Goal: Information Seeking & Learning: Learn about a topic

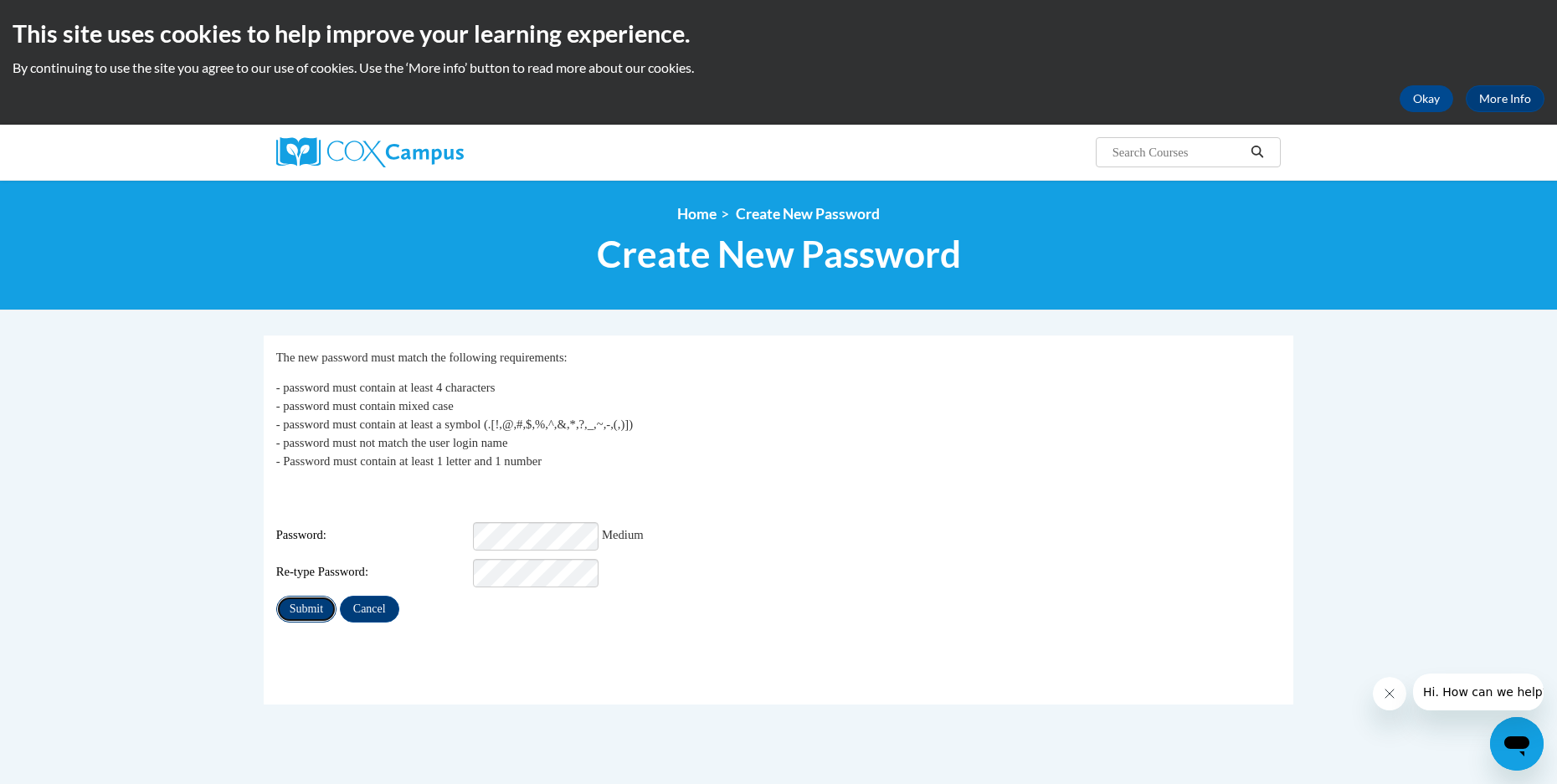
click at [306, 599] on input "Submit" at bounding box center [306, 608] width 60 height 27
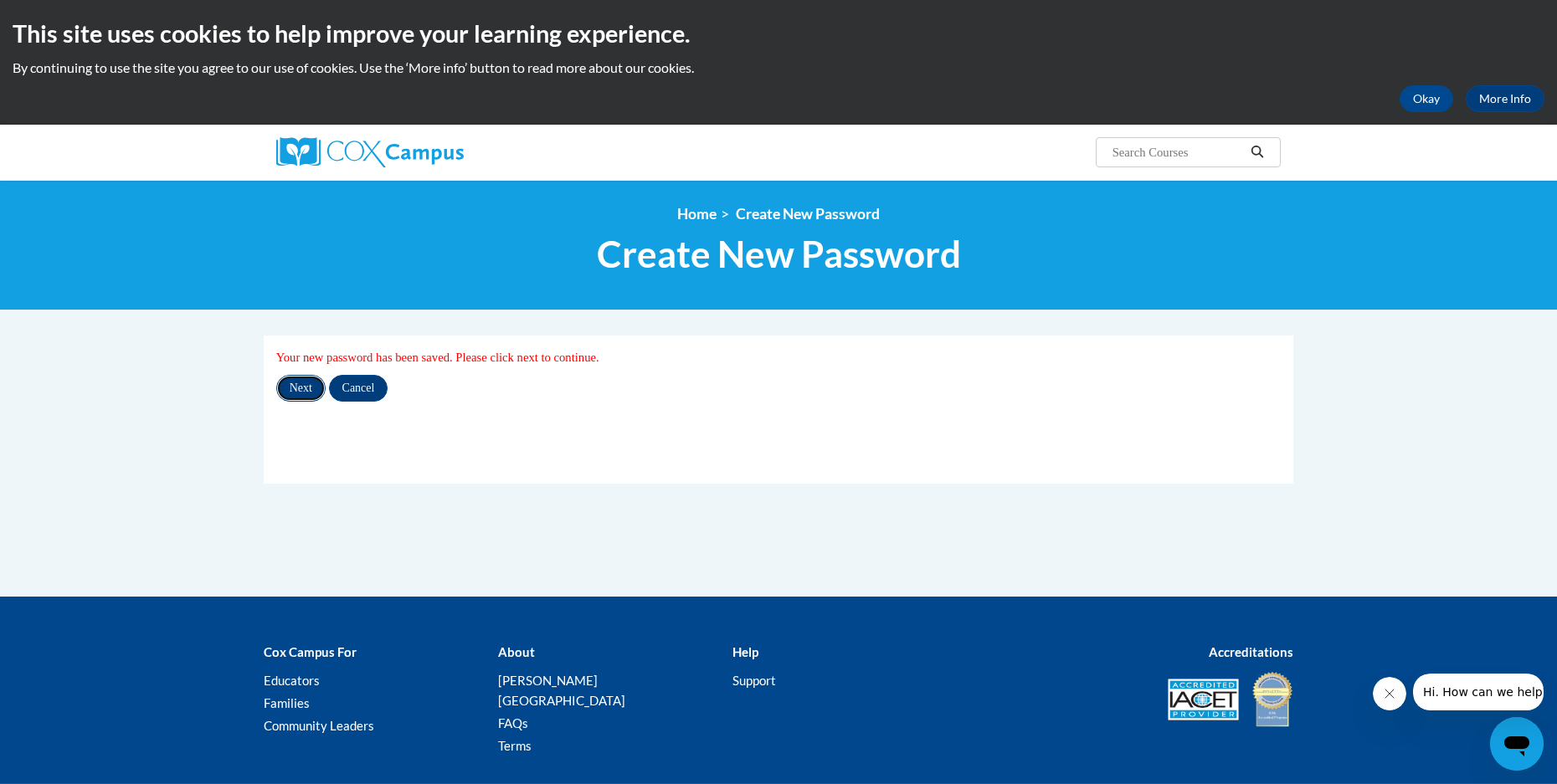
click at [291, 385] on input "Next" at bounding box center [300, 388] width 49 height 27
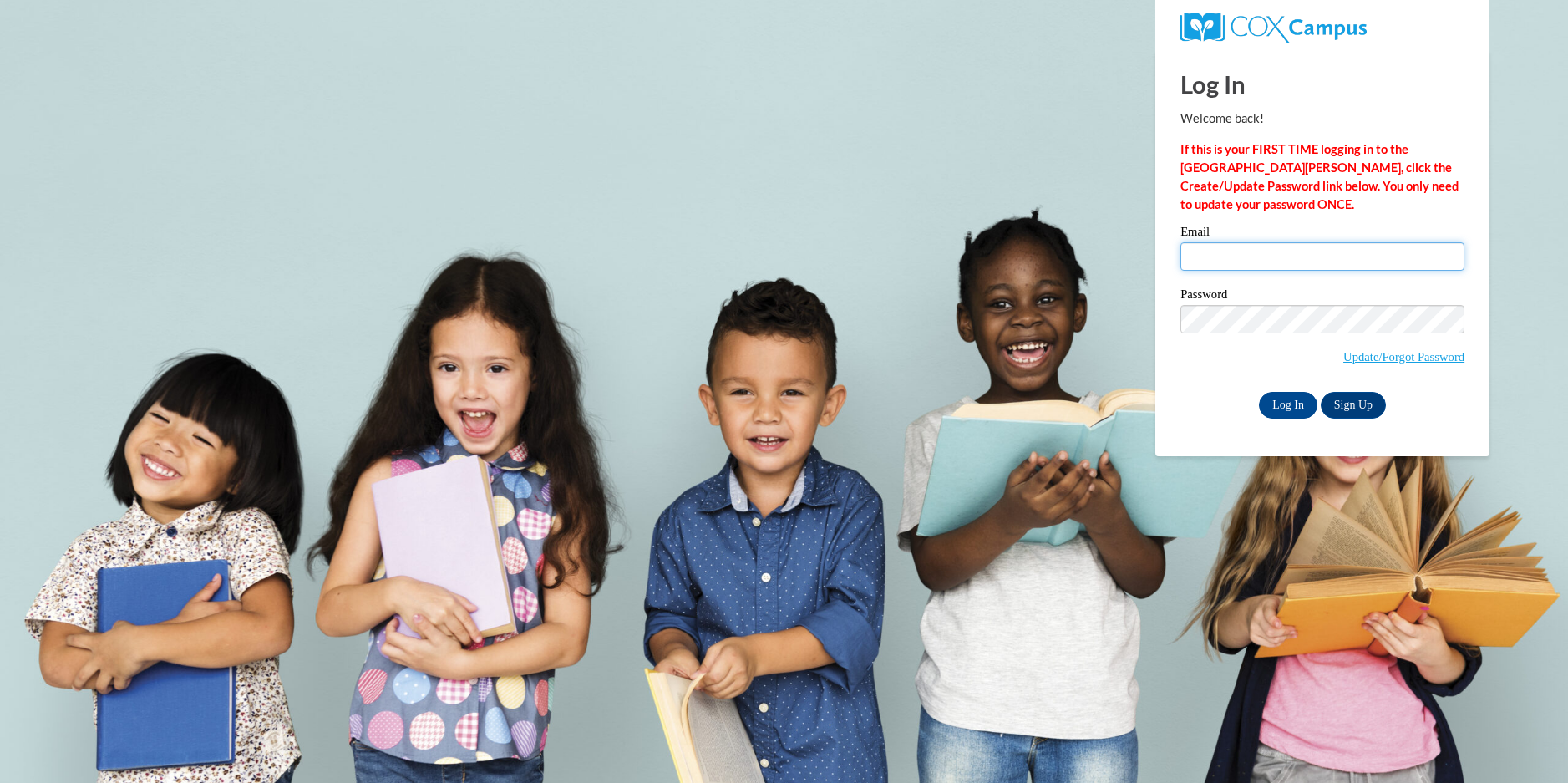
click at [1210, 256] on input "Email" at bounding box center [1322, 256] width 284 height 29
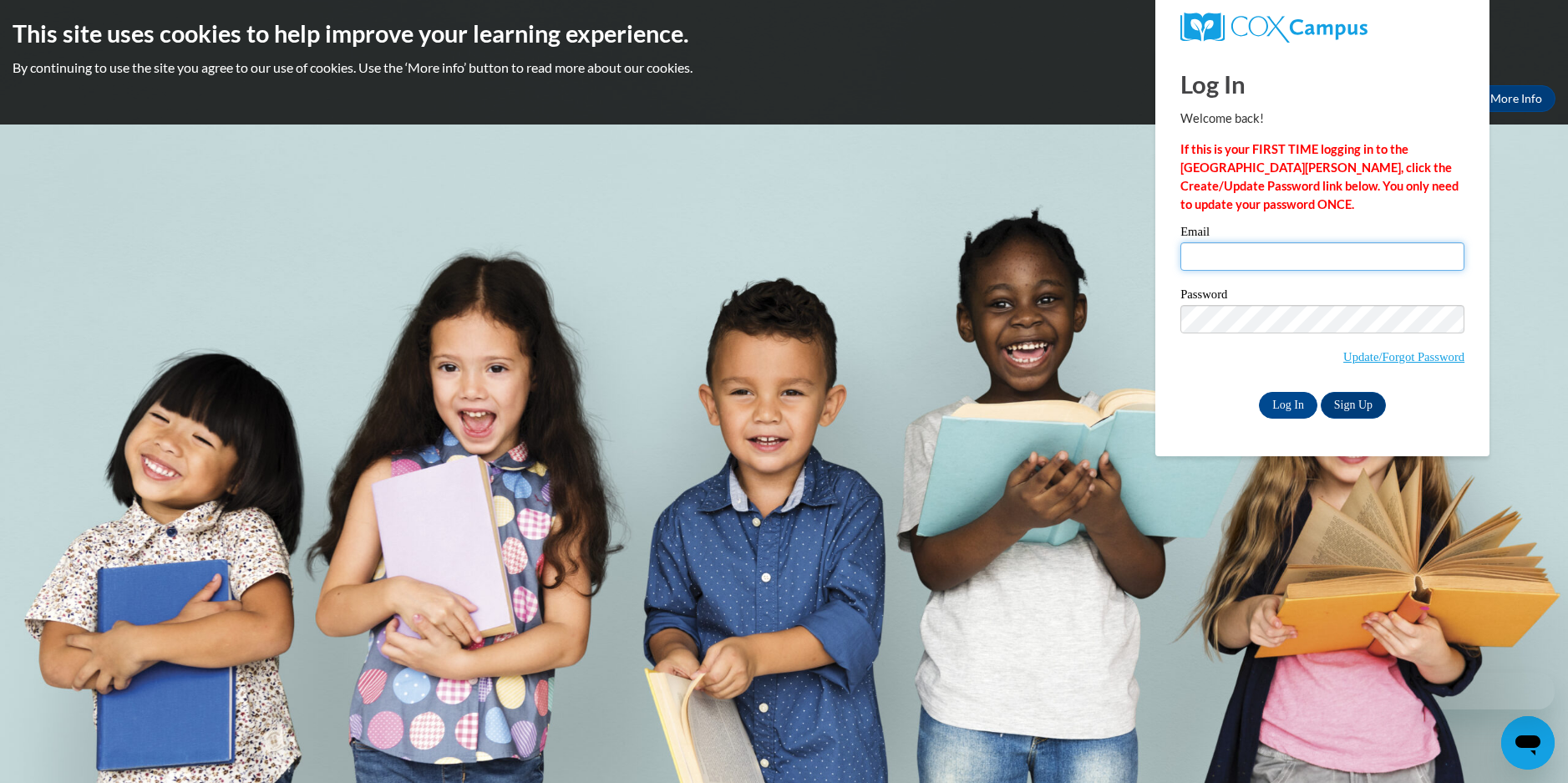
click at [1210, 256] on input "Email" at bounding box center [1322, 256] width 284 height 29
type input "tonia@fclc.us"
click at [1293, 401] on input "Log In" at bounding box center [1288, 405] width 58 height 27
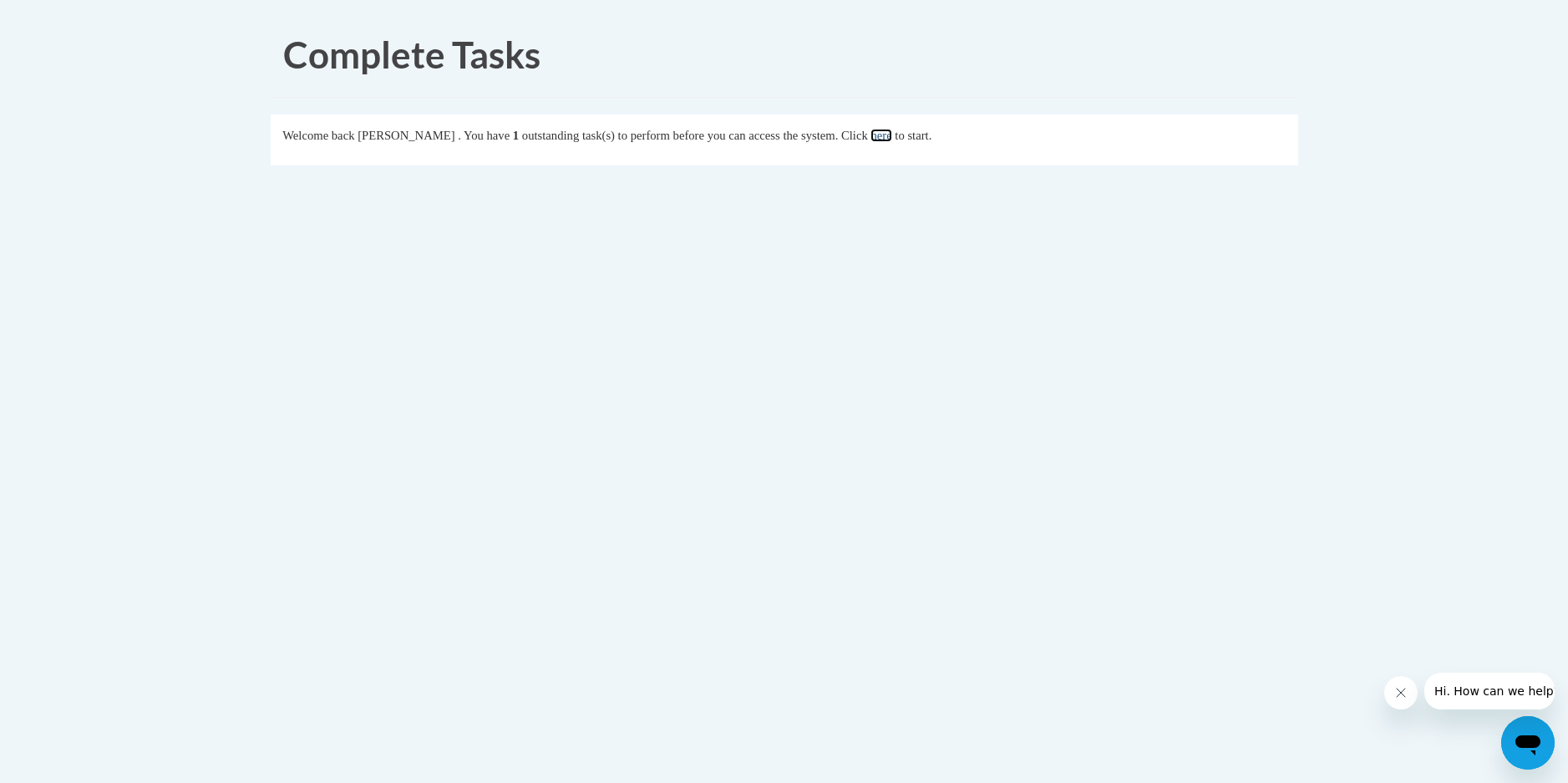
click at [891, 135] on link "here" at bounding box center [881, 135] width 21 height 13
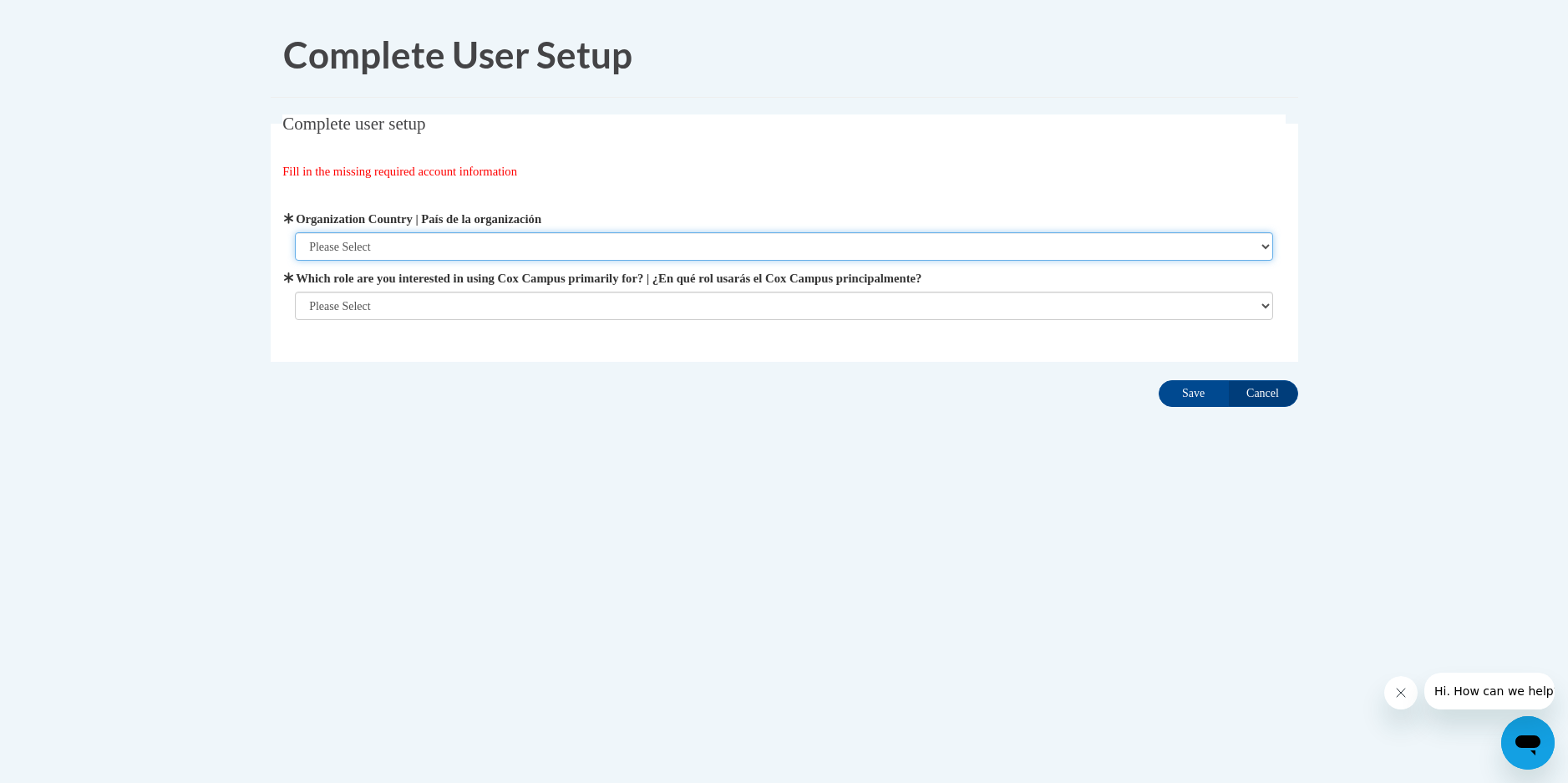
click at [1264, 242] on select "Please Select [GEOGRAPHIC_DATA] | [GEOGRAPHIC_DATA] Outside of [GEOGRAPHIC_DATA…" at bounding box center [784, 246] width 978 height 29
select select "ad49bcad-a171-4b2e-b99c-48b446064914"
click at [295, 232] on select "Please Select United States | Estados Unidos Outside of the United States | Fue…" at bounding box center [784, 246] width 978 height 29
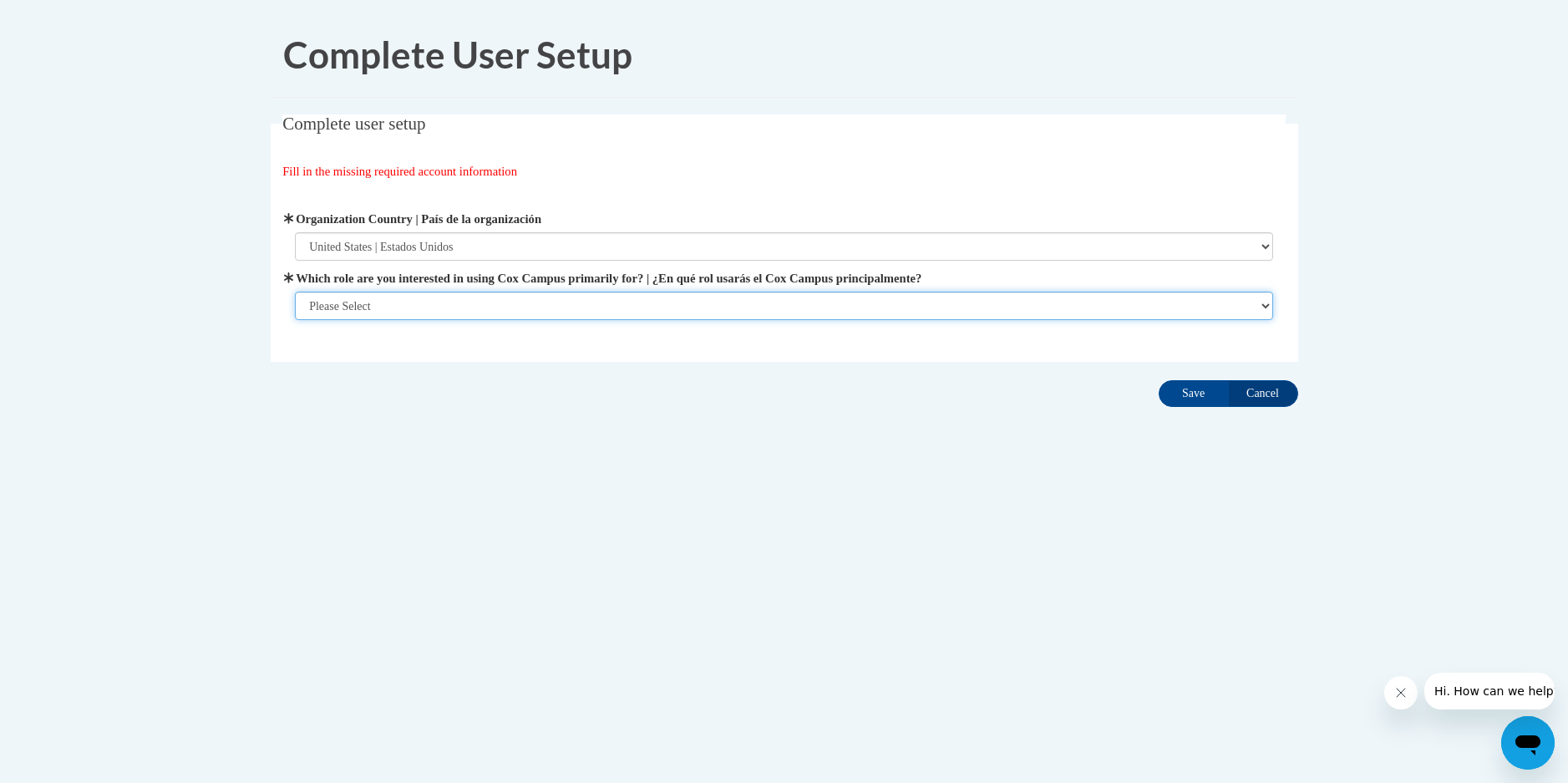
click at [442, 310] on select "Please Select College/University | Colegio/Universidad Community/Nonprofit Part…" at bounding box center [784, 305] width 978 height 29
select select "fbf2d438-af2f-41f8-98f1-81c410e29de3"
click at [295, 291] on select "Please Select College/University | Colegio/Universidad Community/Nonprofit Part…" at bounding box center [784, 305] width 978 height 29
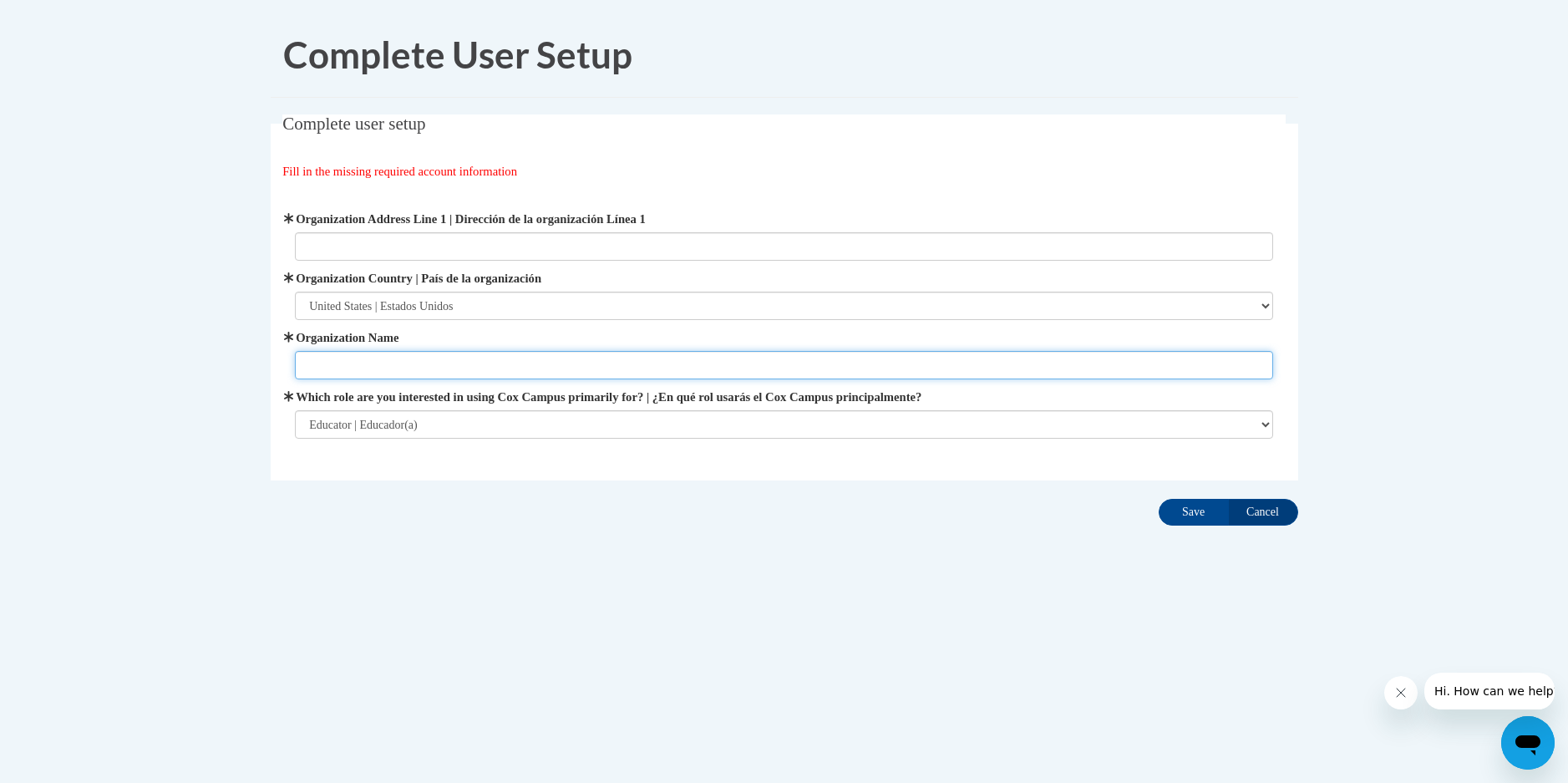
click at [383, 366] on input "Organization Name" at bounding box center [784, 365] width 978 height 29
type input "Future Care Learning Center"
type input "412 Old Winter Haven Rd"
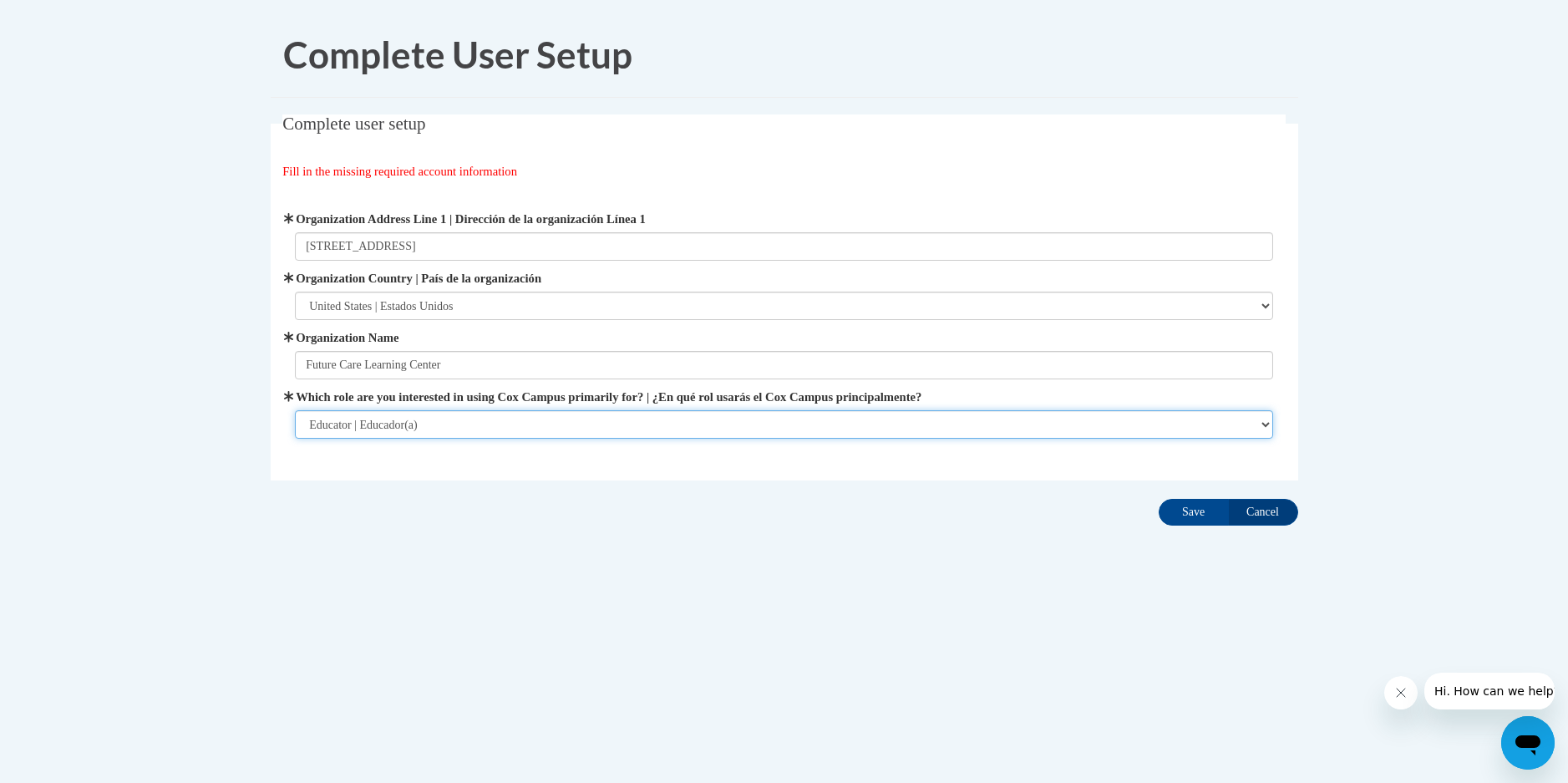
click at [702, 422] on select "Please Select College/University | Colegio/Universidad Community/Nonprofit Part…" at bounding box center [784, 424] width 978 height 29
click at [700, 423] on select "Please Select College/University | Colegio/Universidad Community/Nonprofit Part…" at bounding box center [784, 424] width 978 height 29
click at [1196, 510] on input "Save" at bounding box center [1194, 512] width 70 height 27
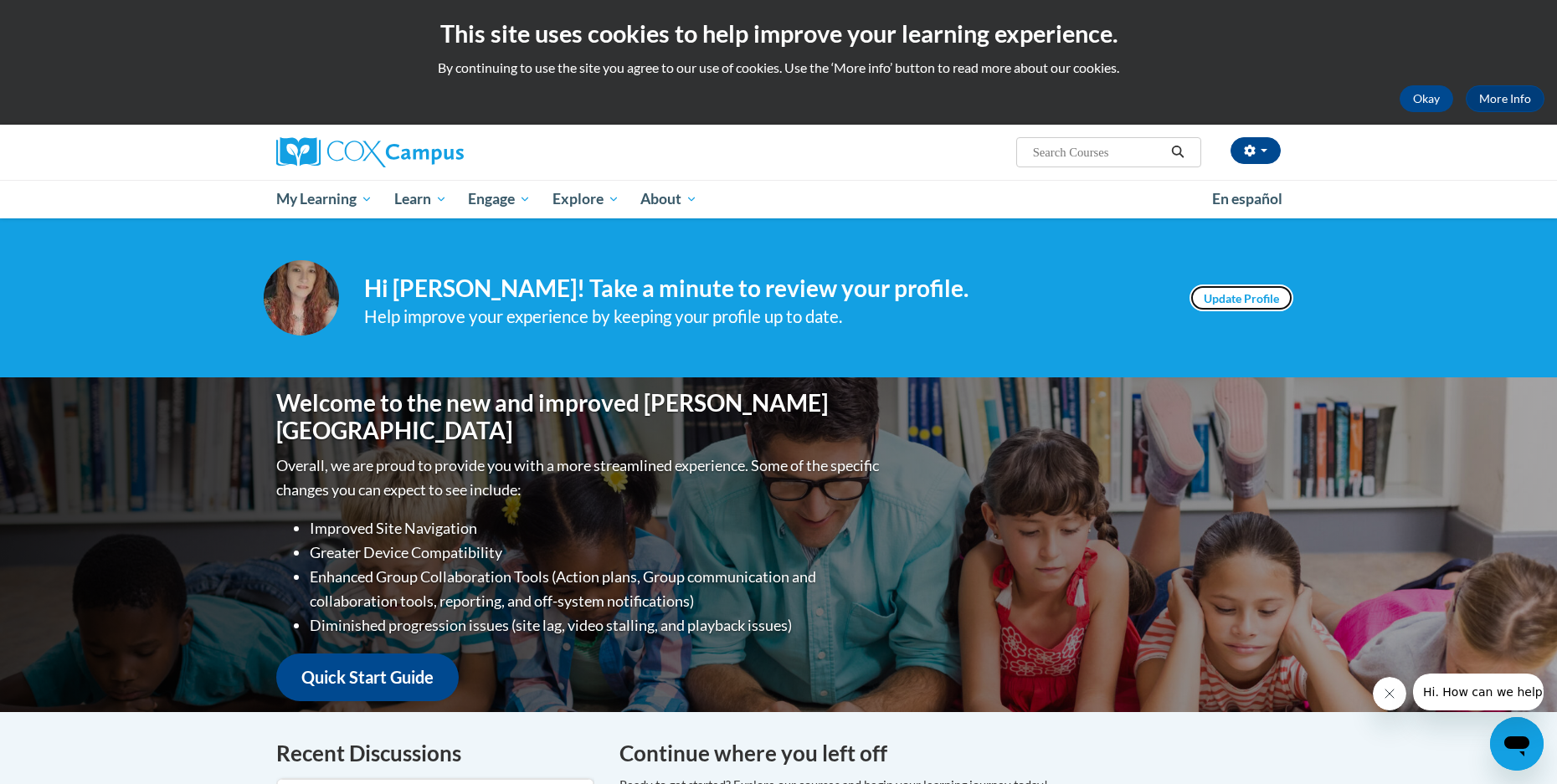
click at [1227, 293] on link "Update Profile" at bounding box center [1241, 297] width 104 height 27
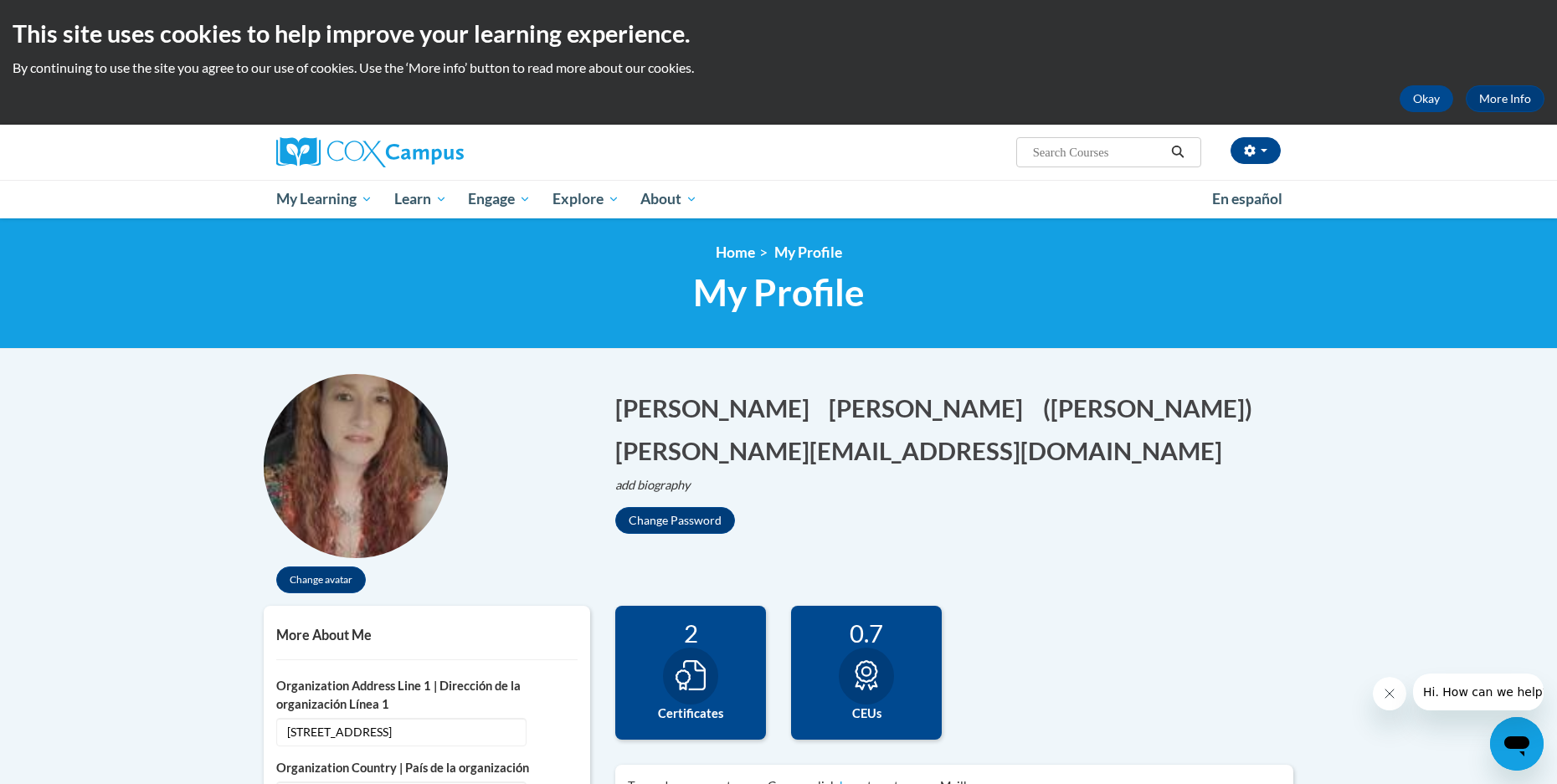
click at [373, 486] on img at bounding box center [356, 466] width 184 height 184
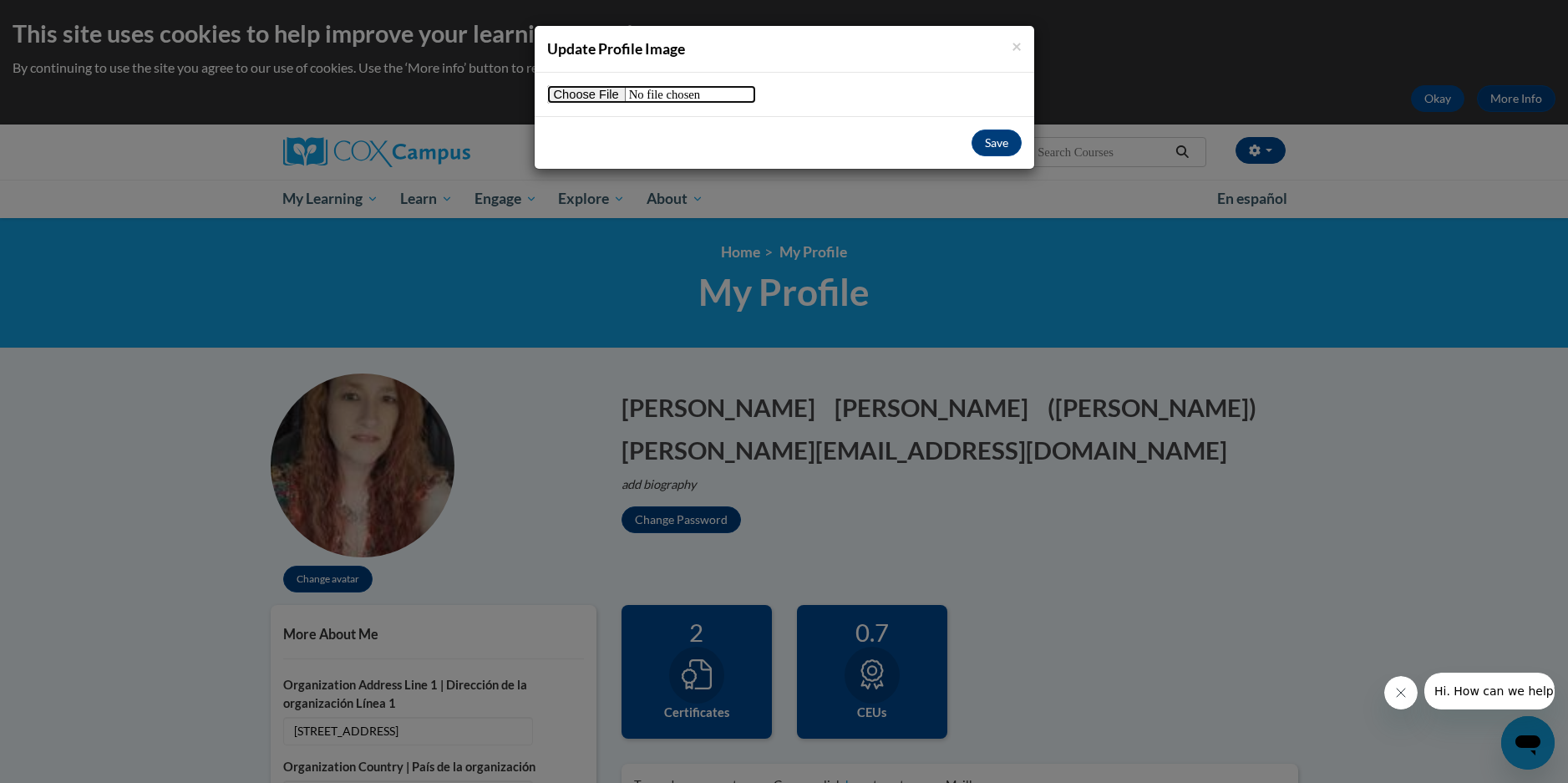
click at [604, 95] on input "file" at bounding box center [651, 95] width 209 height 19
type input "C:\fakepath\[PERSON_NAME] 1.jpg"
click at [997, 139] on button "Save" at bounding box center [997, 143] width 50 height 27
click at [996, 144] on button "Save" at bounding box center [997, 143] width 50 height 27
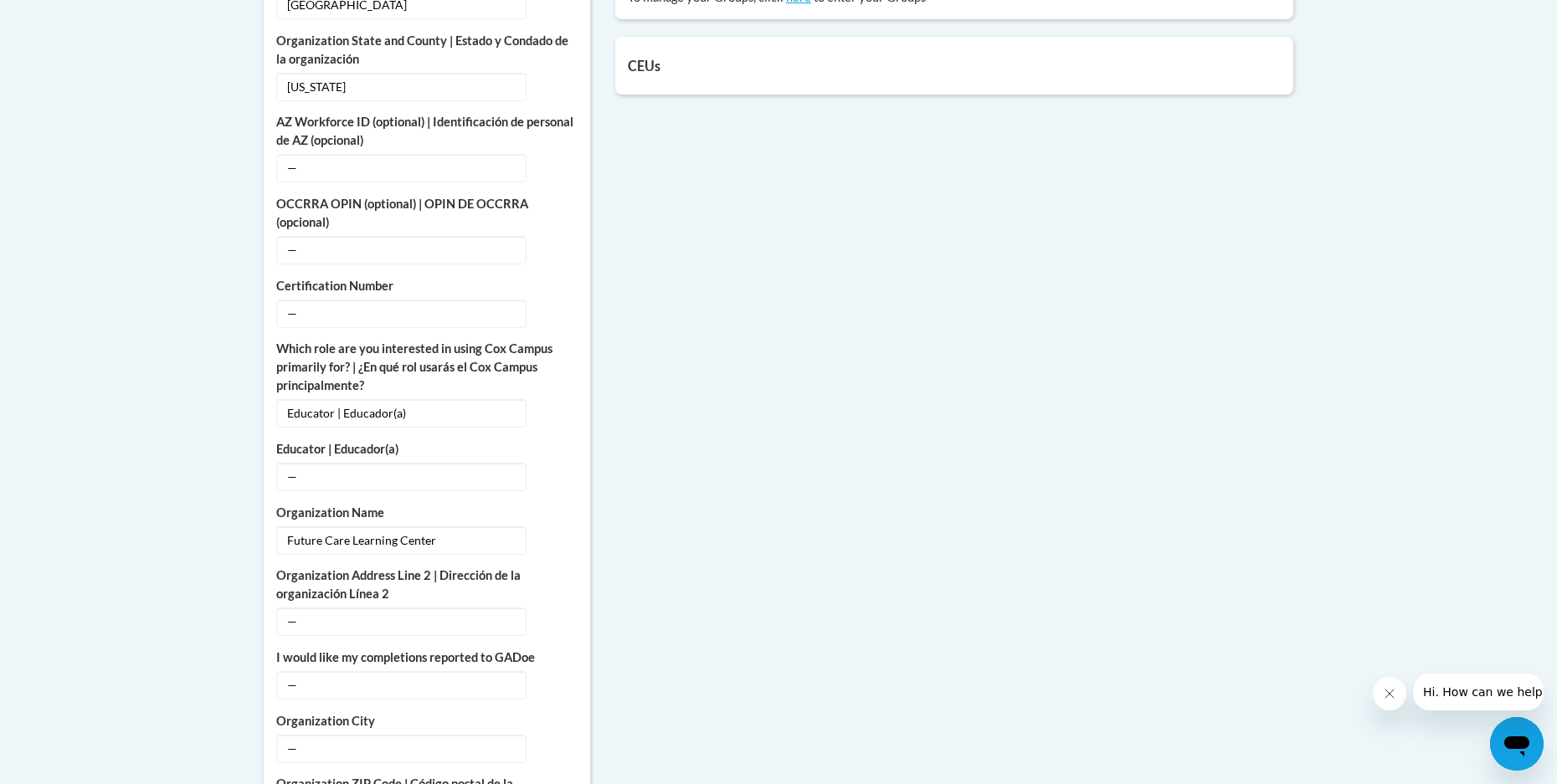
scroll to position [837, 0]
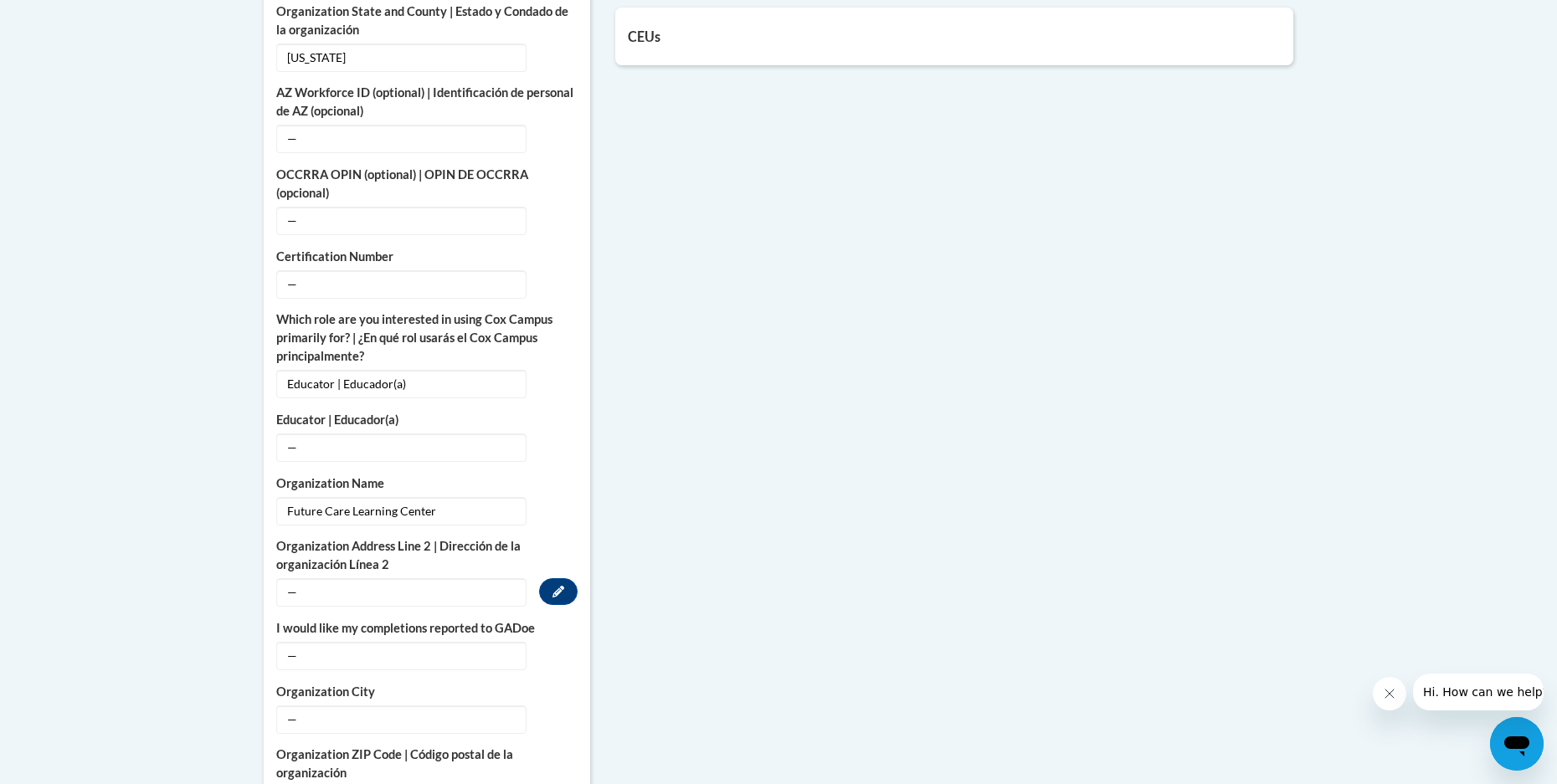
click at [293, 579] on span "—" at bounding box center [400, 593] width 250 height 29
click at [299, 579] on span "—" at bounding box center [400, 593] width 250 height 29
click at [562, 586] on icon "Custom profile fields" at bounding box center [558, 592] width 12 height 12
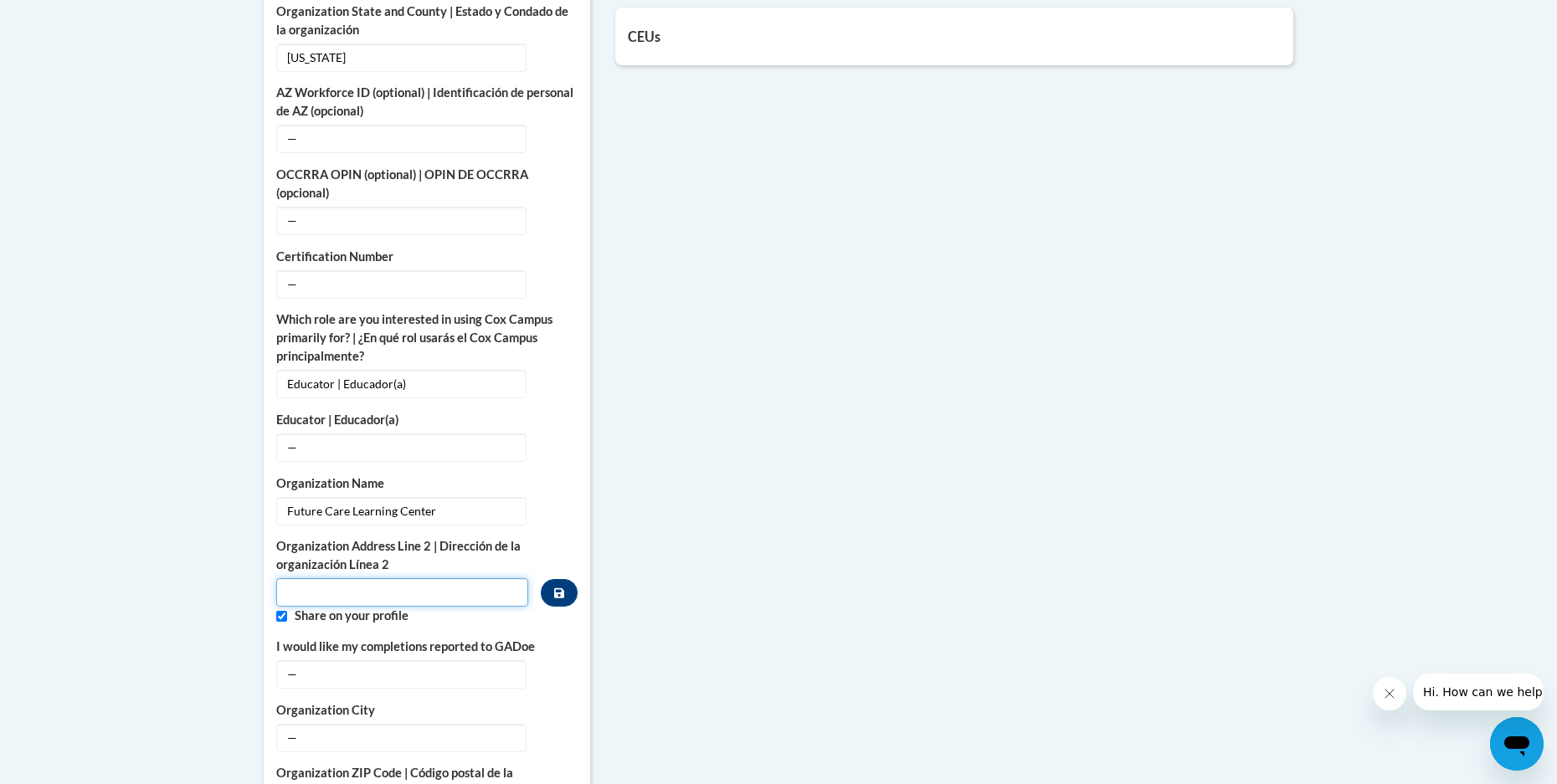
click at [376, 579] on input "Metadata input" at bounding box center [401, 593] width 252 height 29
type input "412 Old Winter Haven Rd"
click at [281, 611] on input "Custom profile fields" at bounding box center [281, 617] width 11 height 11
checkbox input "false"
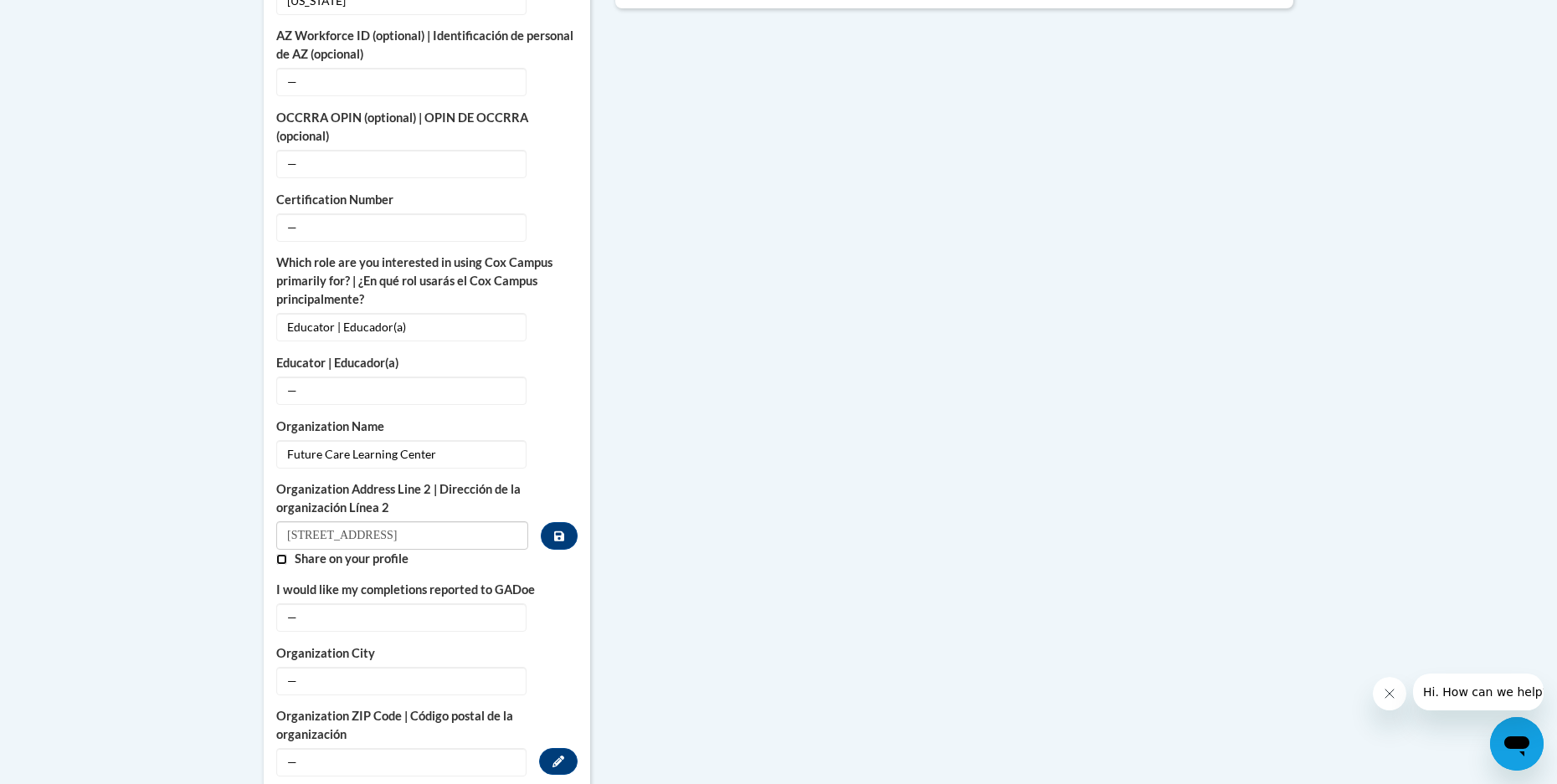
scroll to position [921, 0]
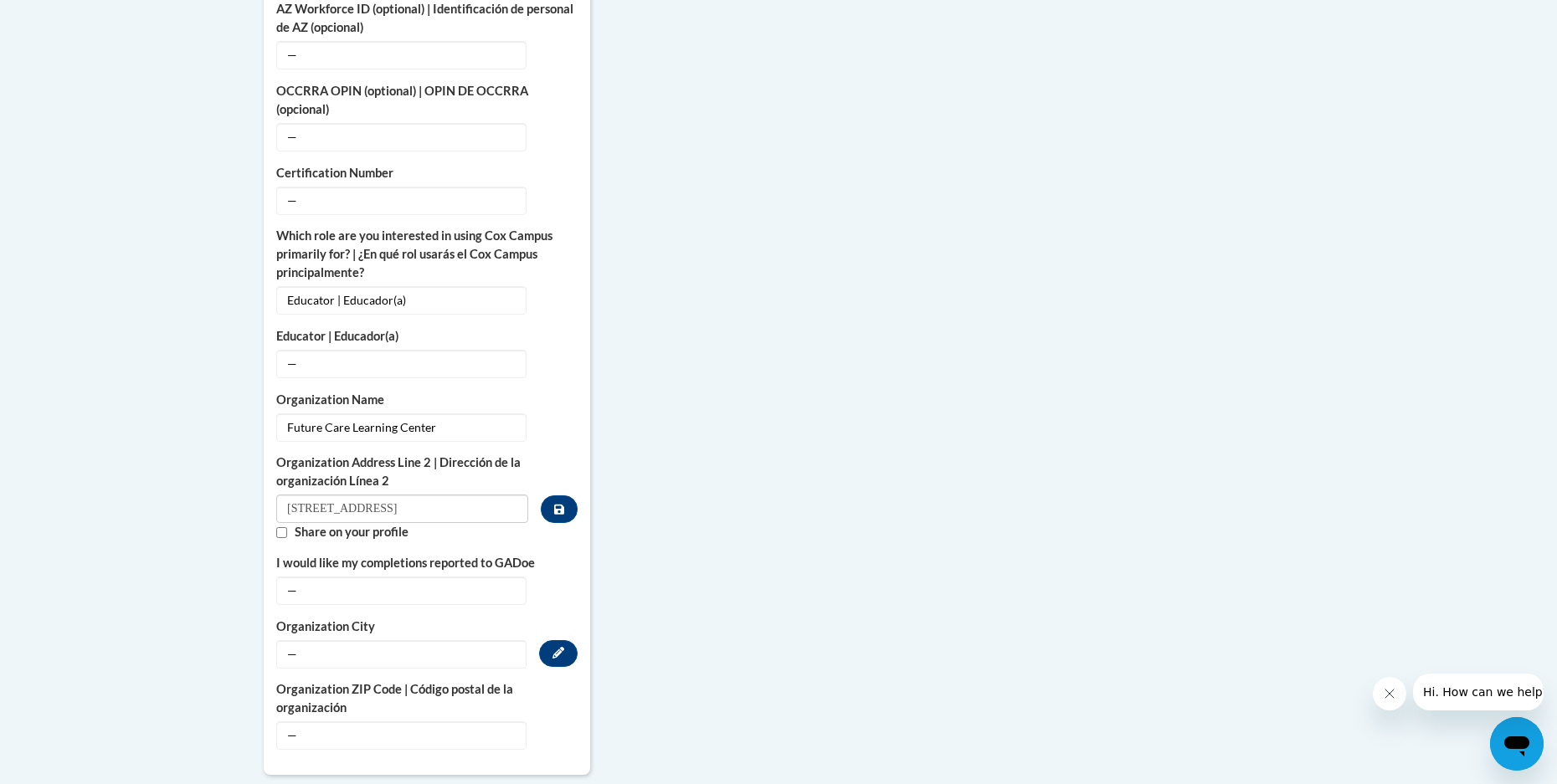
click at [304, 640] on span "—" at bounding box center [400, 654] width 250 height 29
click at [555, 647] on icon "Custom profile fields" at bounding box center [558, 652] width 12 height 12
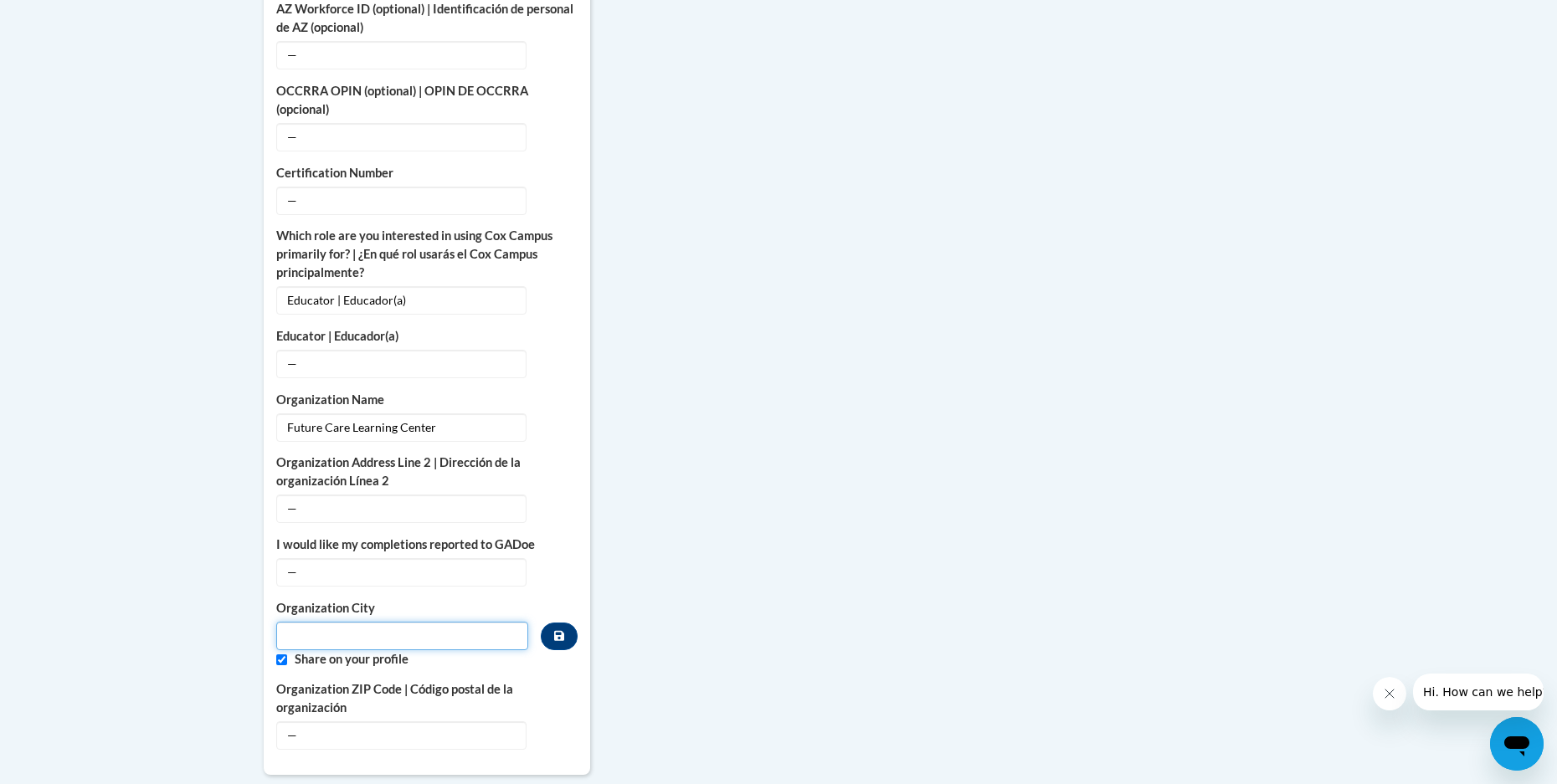
click at [314, 621] on input "Metadata input" at bounding box center [401, 635] width 252 height 29
type input "H"
type input "Auburndale"
click at [324, 722] on span "—" at bounding box center [400, 736] width 250 height 29
click at [304, 722] on span "—" at bounding box center [400, 736] width 250 height 29
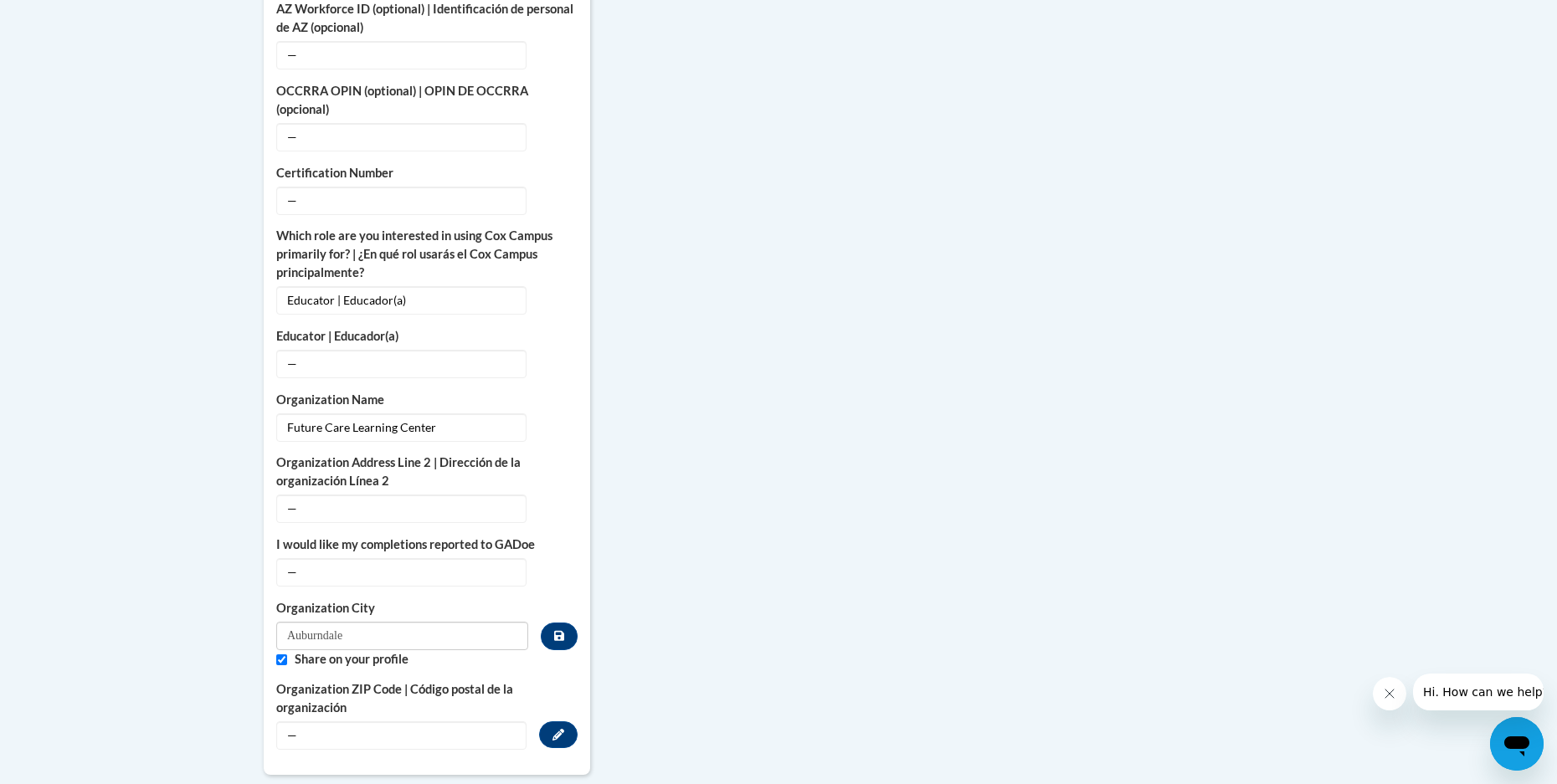
click at [300, 722] on span "—" at bounding box center [400, 736] width 250 height 29
click at [556, 729] on icon "Custom profile fields" at bounding box center [558, 735] width 12 height 12
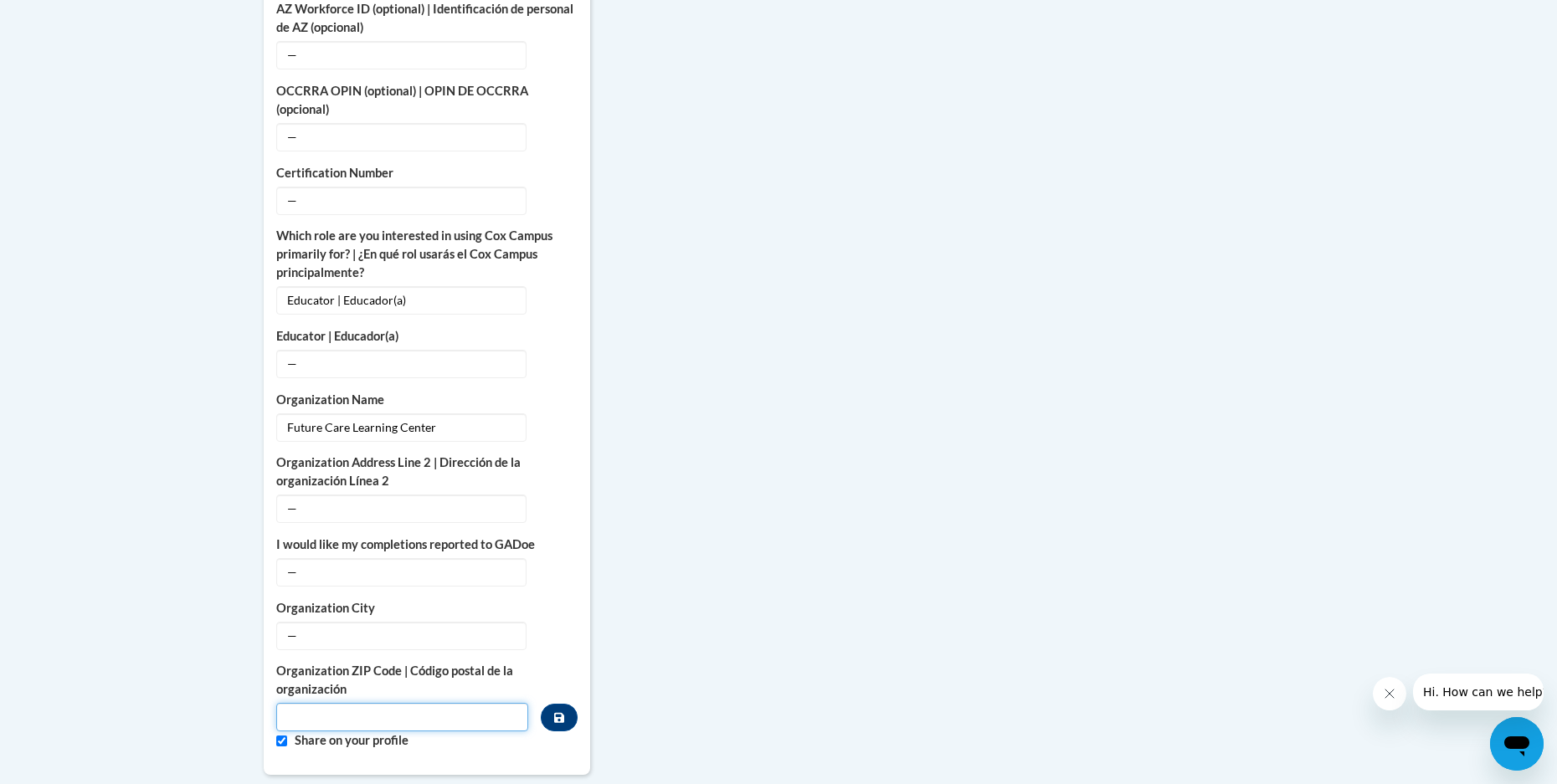
click at [316, 703] on input "Metadata input" at bounding box center [401, 717] width 252 height 29
type input "33823"
click at [284, 736] on input "Custom profile fields" at bounding box center [281, 741] width 11 height 11
checkbox input "false"
click at [293, 621] on span "—" at bounding box center [400, 635] width 250 height 29
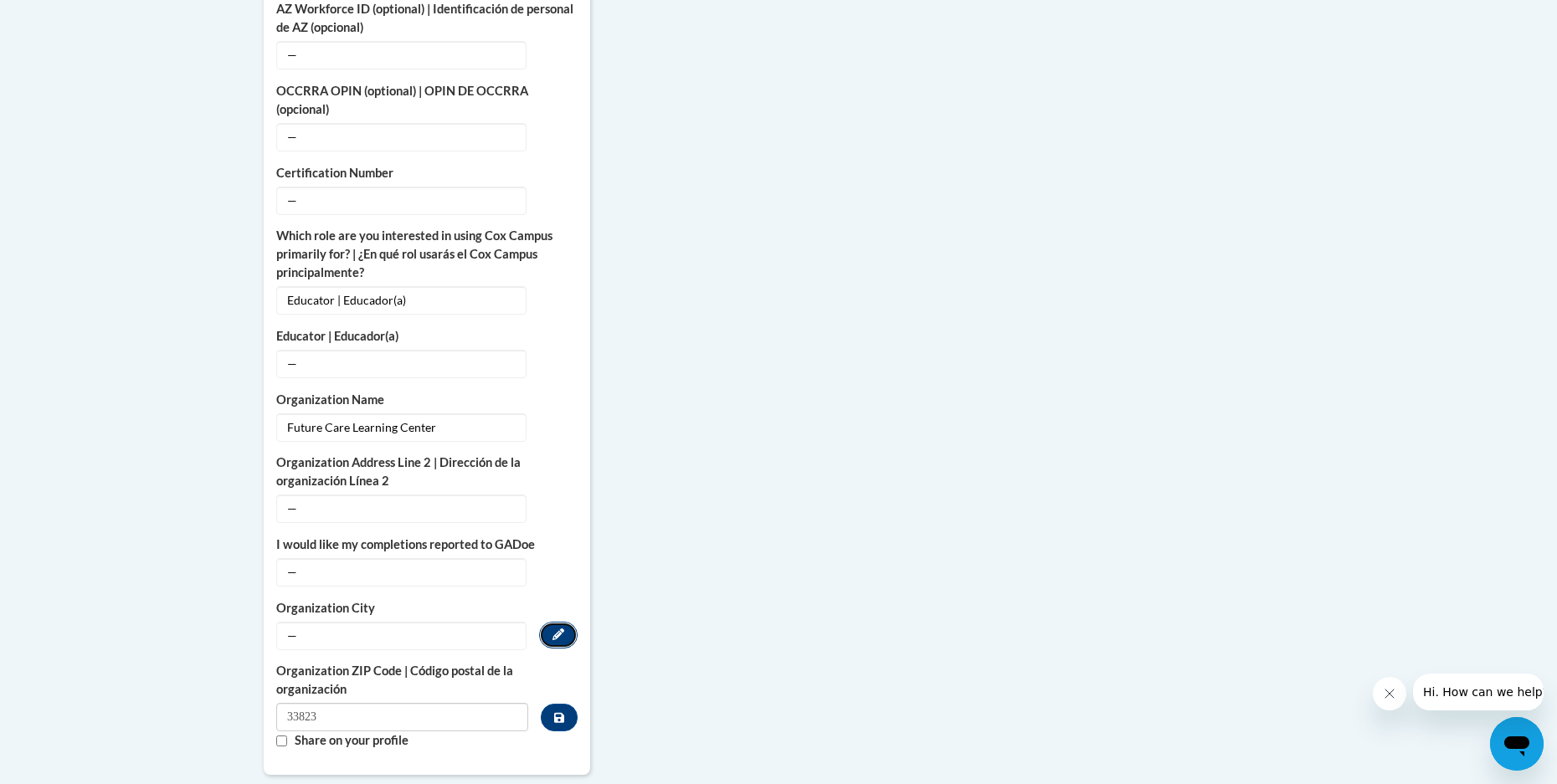
click at [561, 629] on icon "Custom profile fields" at bounding box center [558, 634] width 12 height 12
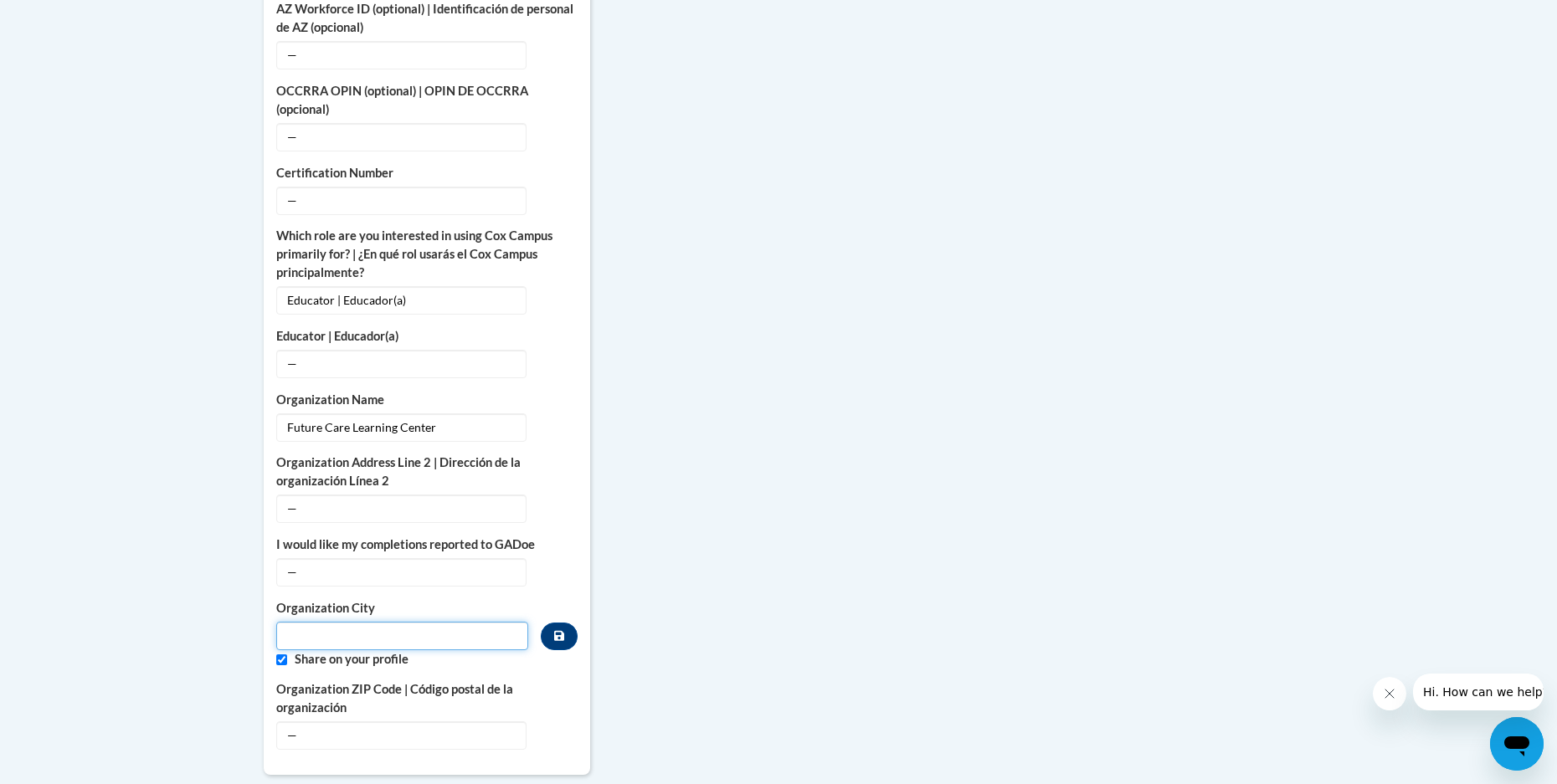
click at [316, 622] on input "Metadata input" at bounding box center [401, 635] width 252 height 29
type input "auburndale"
click at [286, 655] on input "Custom profile fields" at bounding box center [281, 660] width 11 height 11
checkbox input "false"
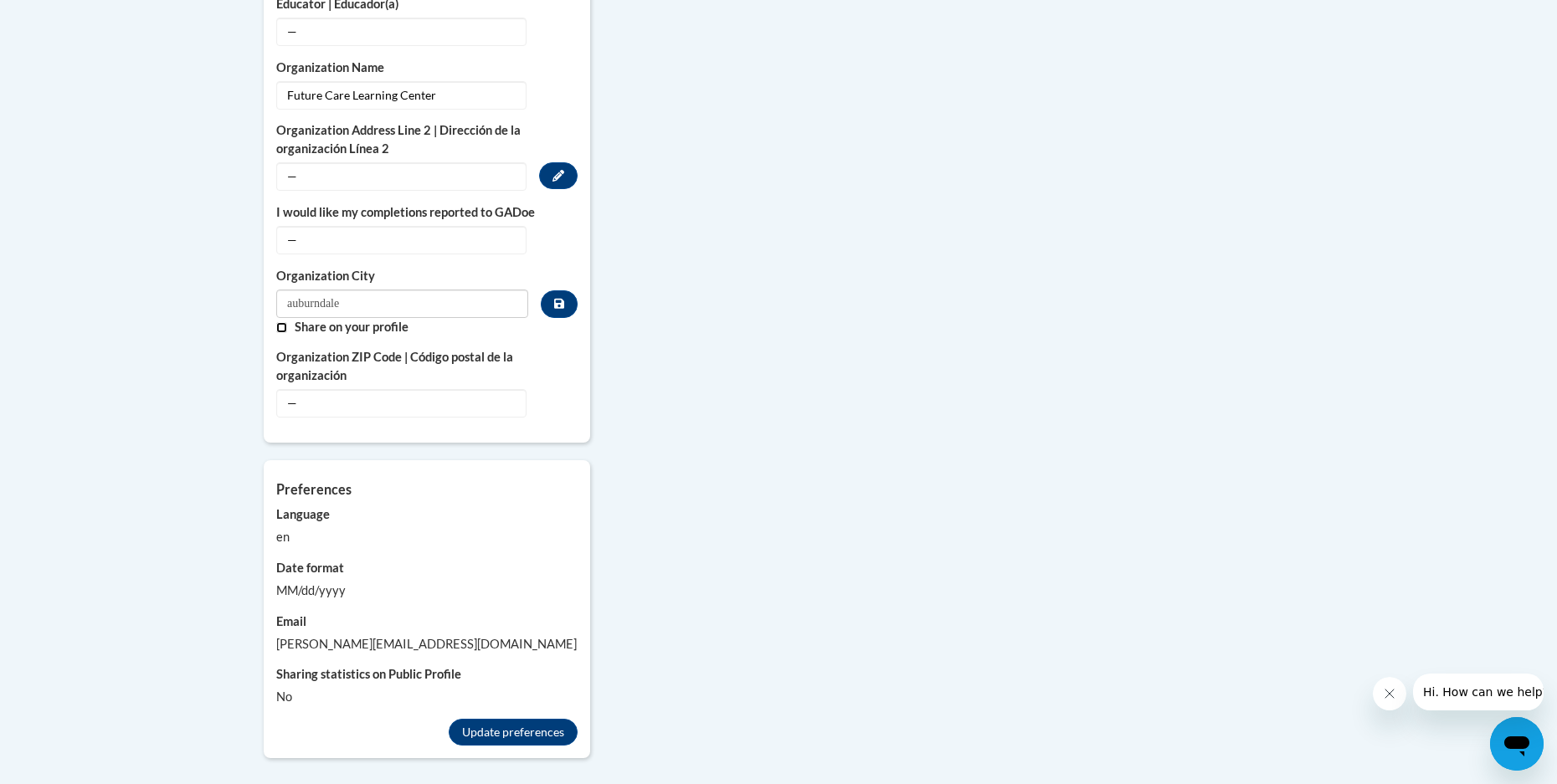
scroll to position [1255, 0]
click at [294, 505] on div "Language en" at bounding box center [426, 523] width 301 height 41
click at [291, 503] on label "Language" at bounding box center [426, 512] width 301 height 19
click at [517, 716] on button "Update preferences" at bounding box center [513, 729] width 129 height 27
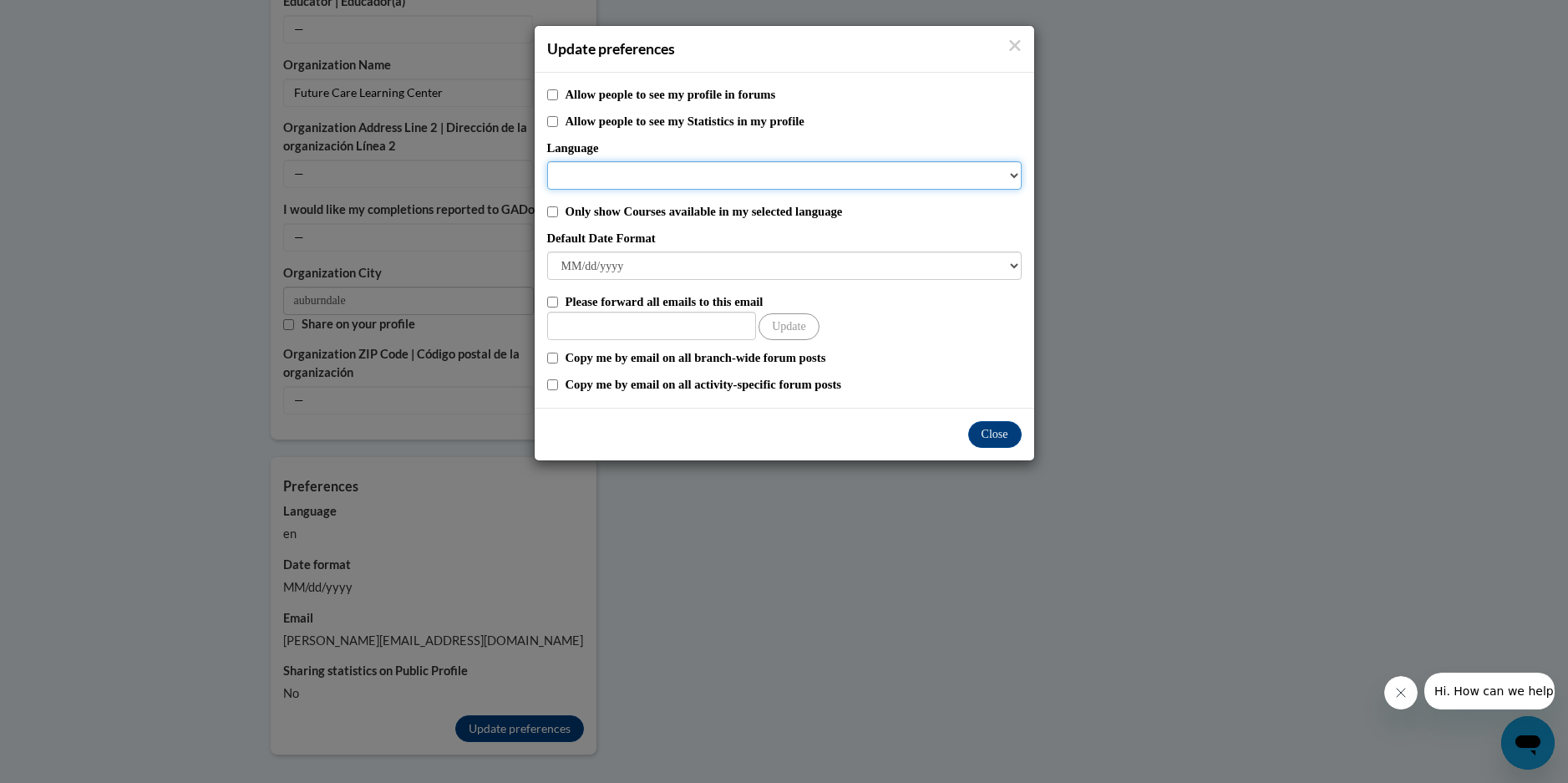
click at [620, 173] on select "Language" at bounding box center [784, 175] width 475 height 29
click at [1011, 170] on select "Language" at bounding box center [784, 175] width 475 height 29
click at [1008, 167] on select "Language" at bounding box center [784, 175] width 475 height 29
click at [566, 171] on select "Language" at bounding box center [784, 175] width 475 height 29
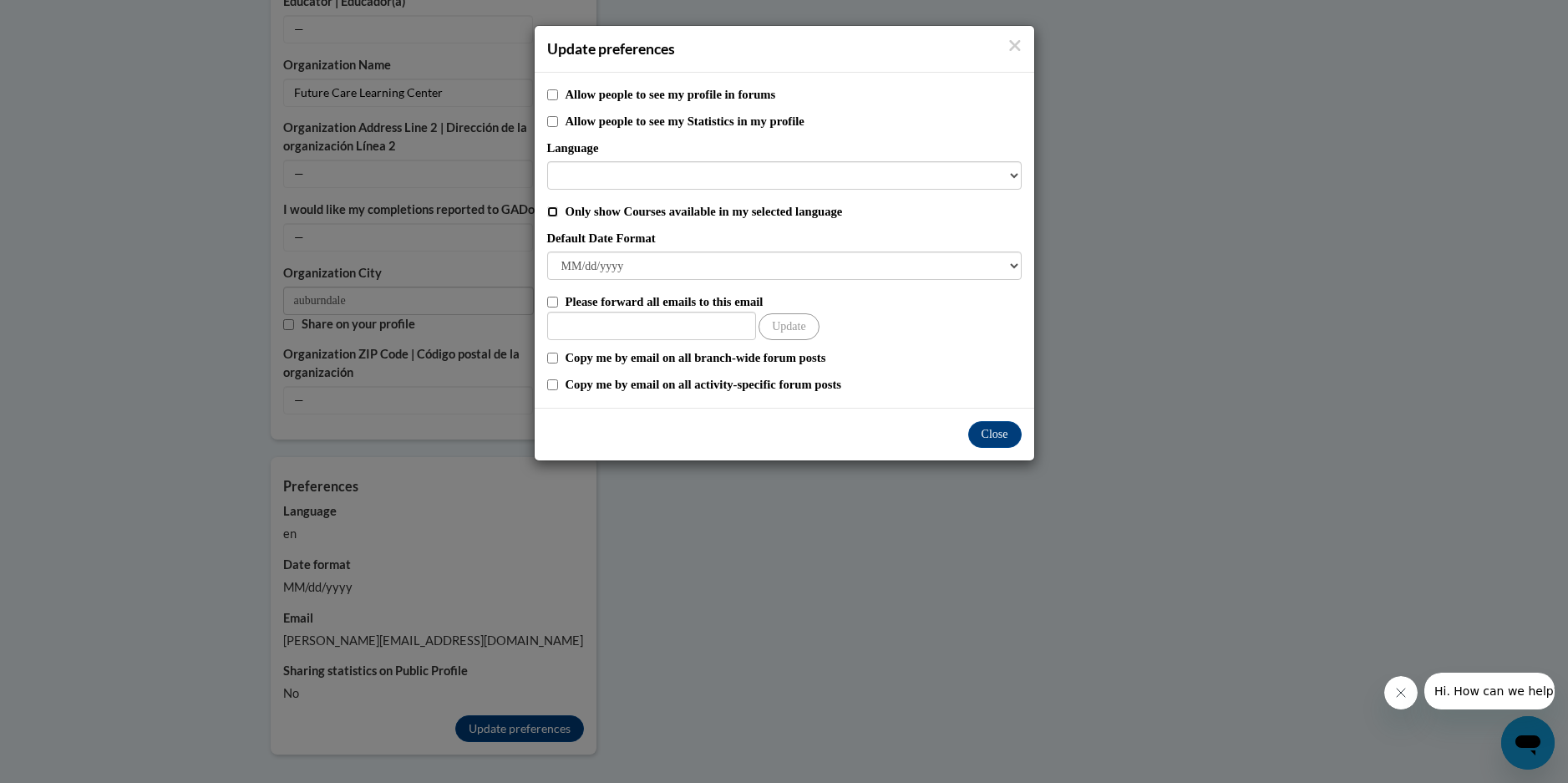
click at [553, 212] on input "Only show Courses available in my selected language" at bounding box center [553, 212] width 11 height 11
click at [572, 173] on select "Language" at bounding box center [784, 175] width 475 height 29
click at [562, 212] on div "Only show Courses available in my selected language" at bounding box center [784, 212] width 475 height 19
click at [556, 209] on input "Only show Courses available in my selected language" at bounding box center [553, 212] width 11 height 11
checkbox input "false"
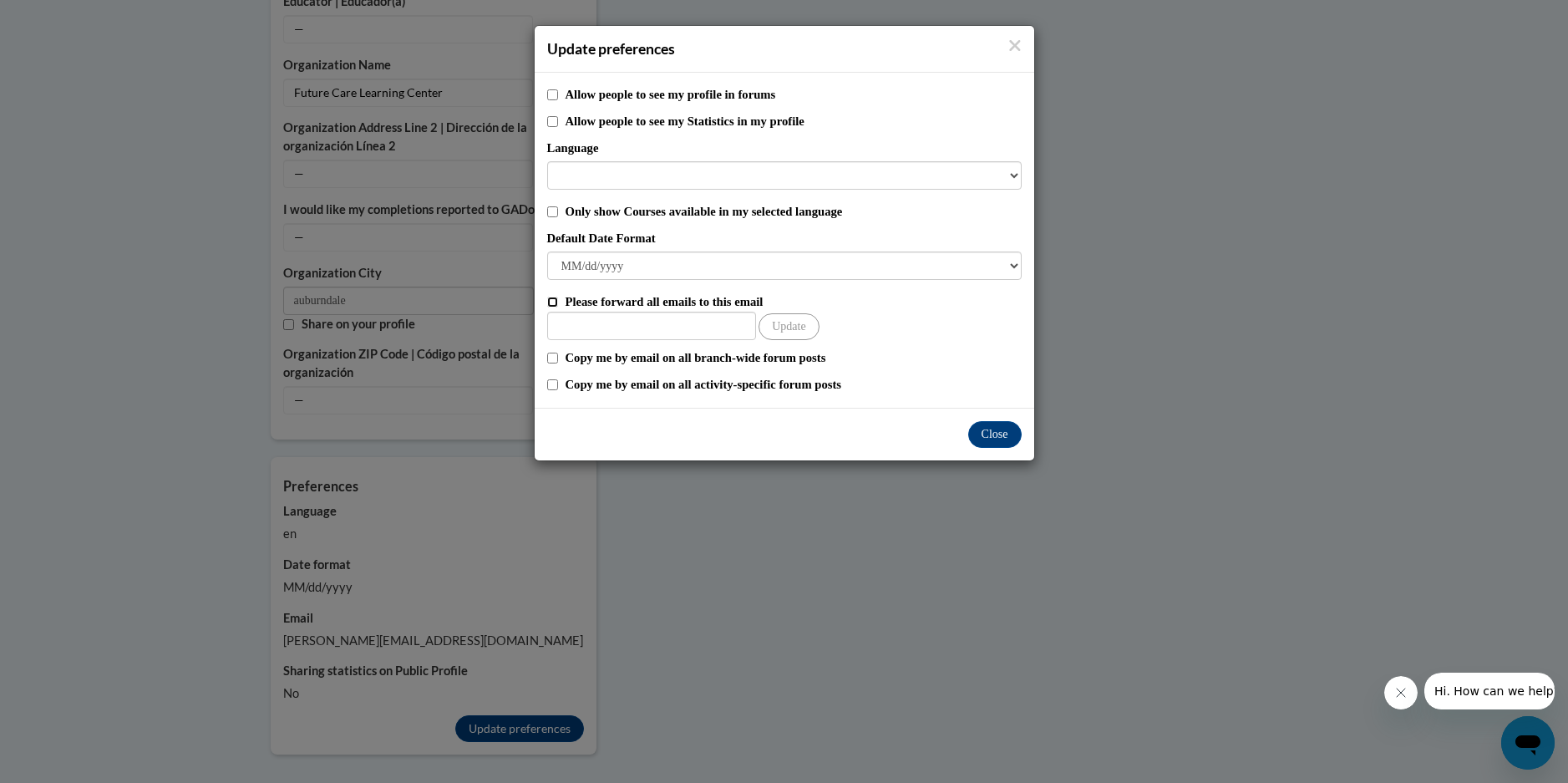
click at [547, 300] on input "Please forward all emails to this email" at bounding box center [553, 302] width 11 height 11
click at [555, 301] on input "Please forward all emails to this email" at bounding box center [553, 302] width 11 height 11
checkbox input "false"
click at [992, 432] on button "Close" at bounding box center [995, 434] width 54 height 27
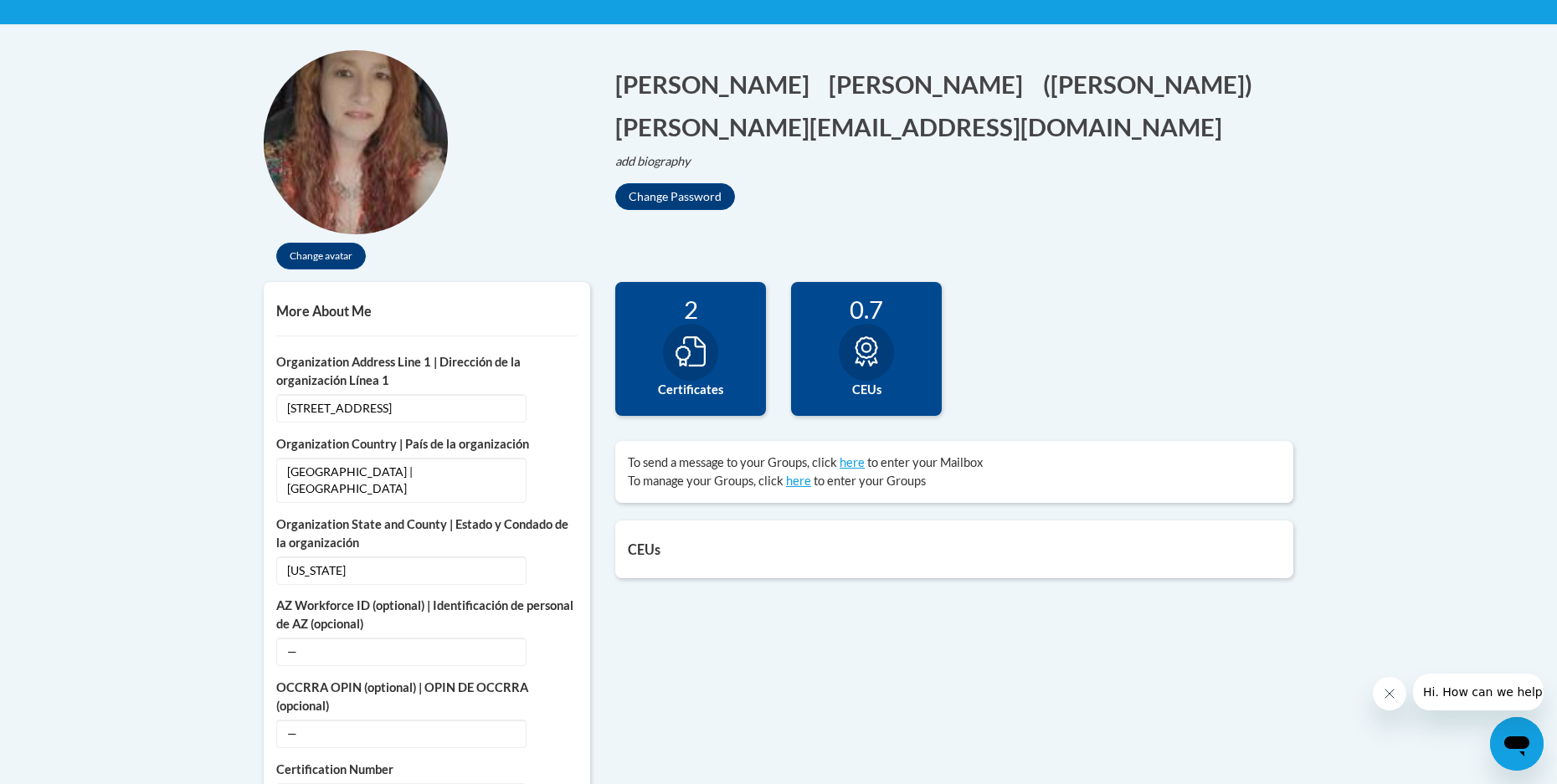
scroll to position [334, 0]
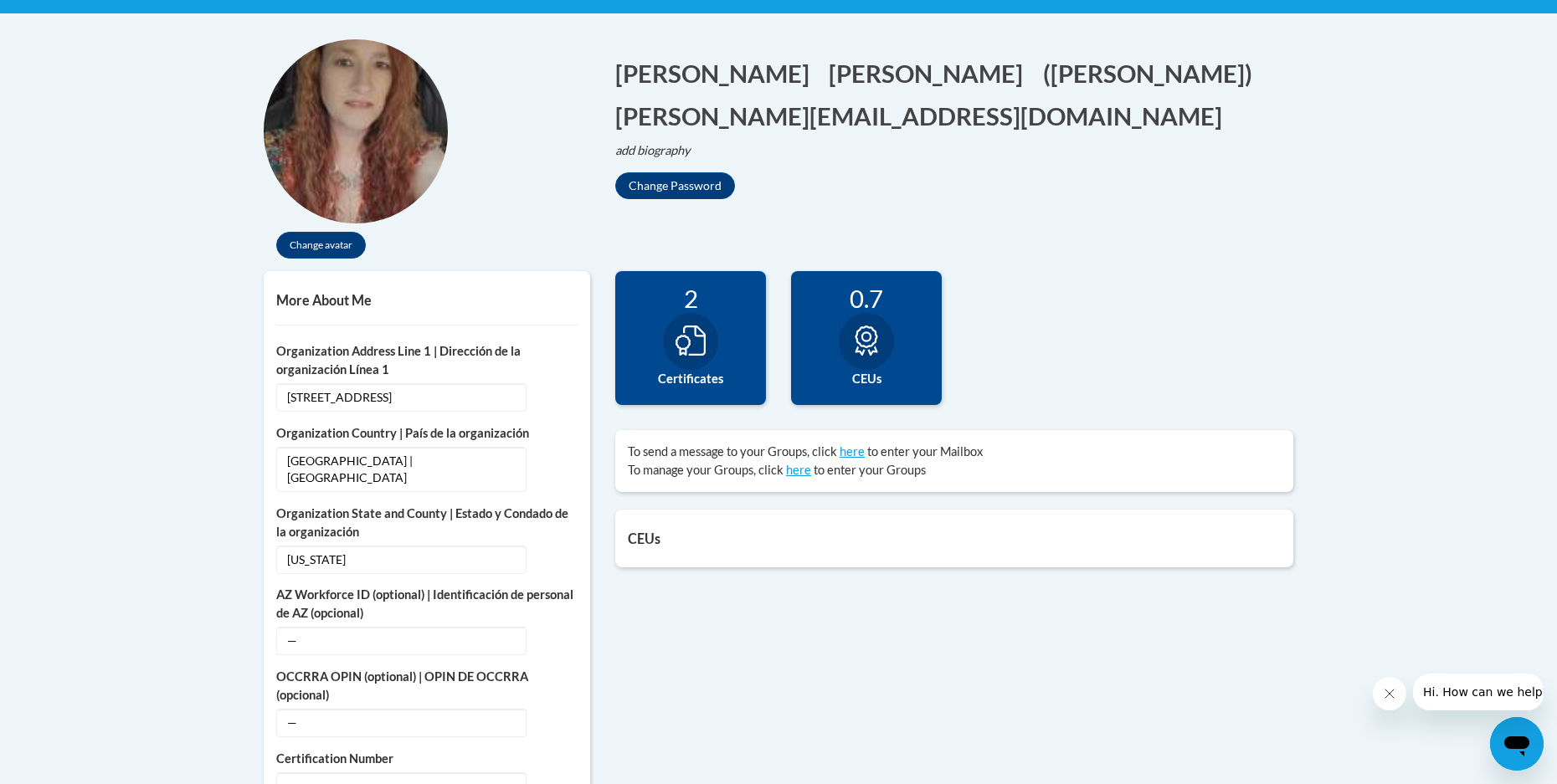
click at [688, 347] on icon at bounding box center [690, 340] width 30 height 30
click at [697, 323] on div at bounding box center [690, 341] width 55 height 57
click at [694, 299] on div "2" at bounding box center [690, 298] width 125 height 30
click at [687, 354] on icon at bounding box center [690, 340] width 30 height 30
click at [666, 376] on label "Certificates" at bounding box center [690, 379] width 125 height 19
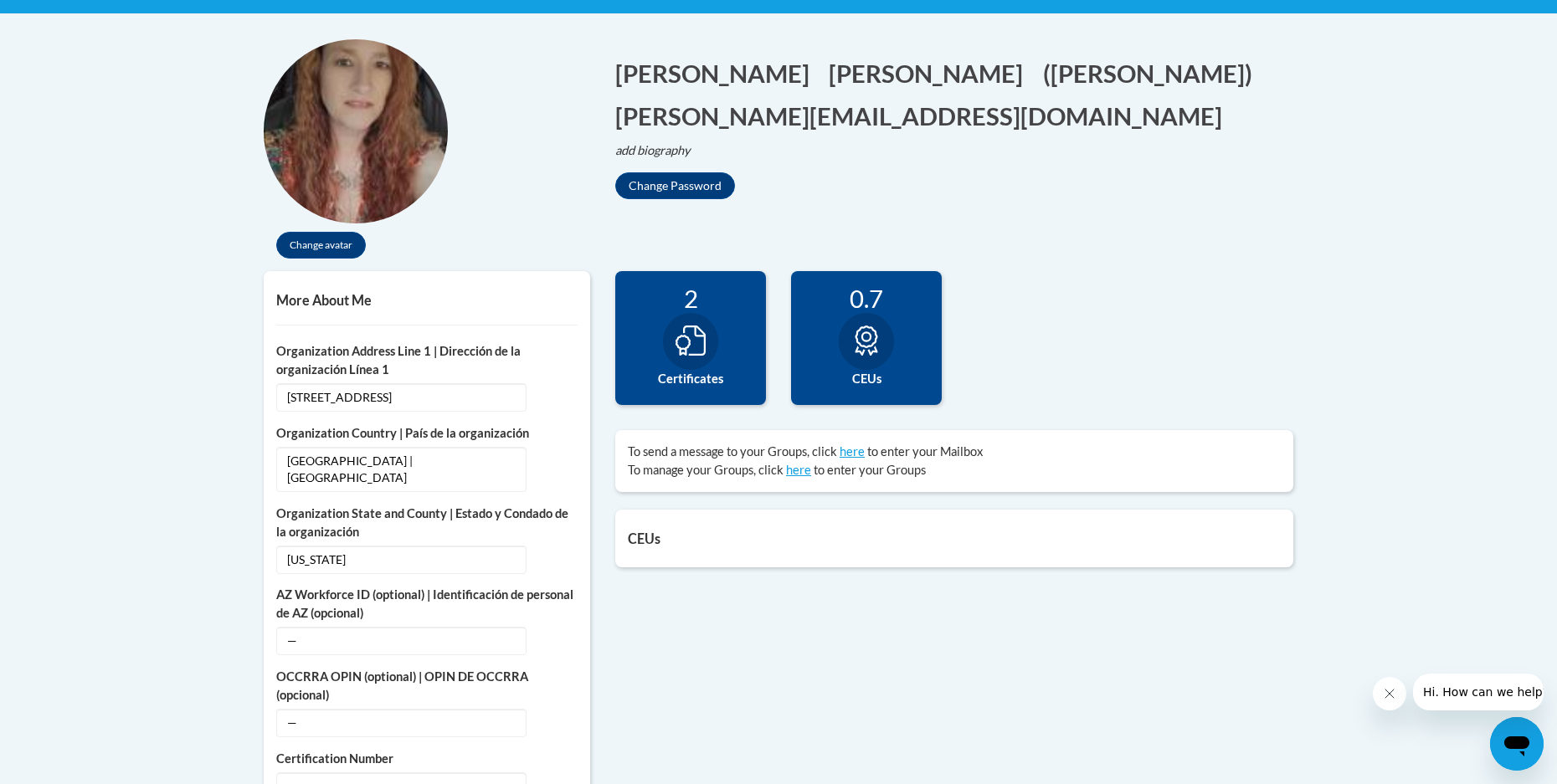
click at [705, 330] on div at bounding box center [690, 341] width 55 height 57
click at [861, 336] on icon at bounding box center [866, 340] width 22 height 30
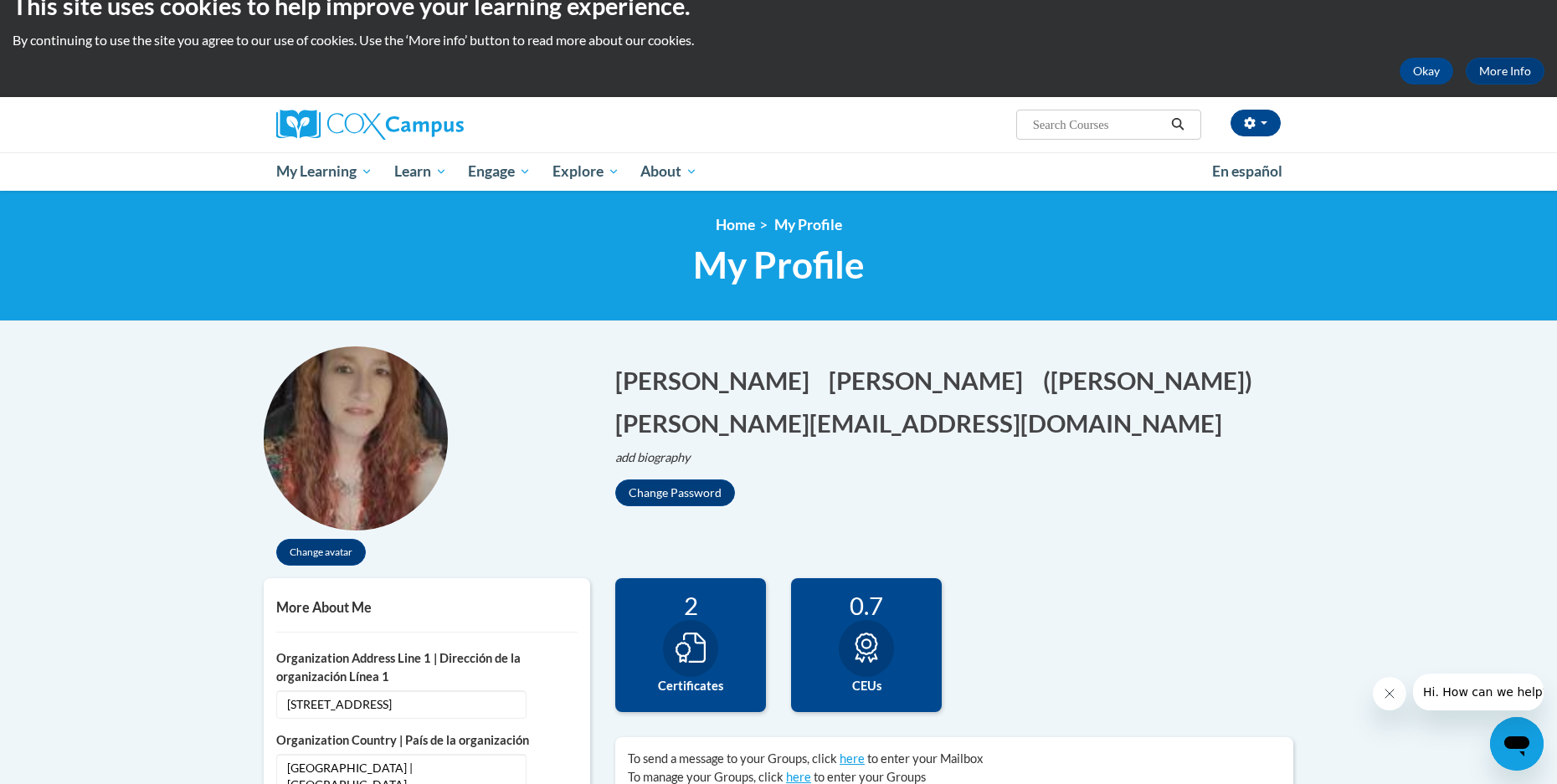
scroll to position [0, 0]
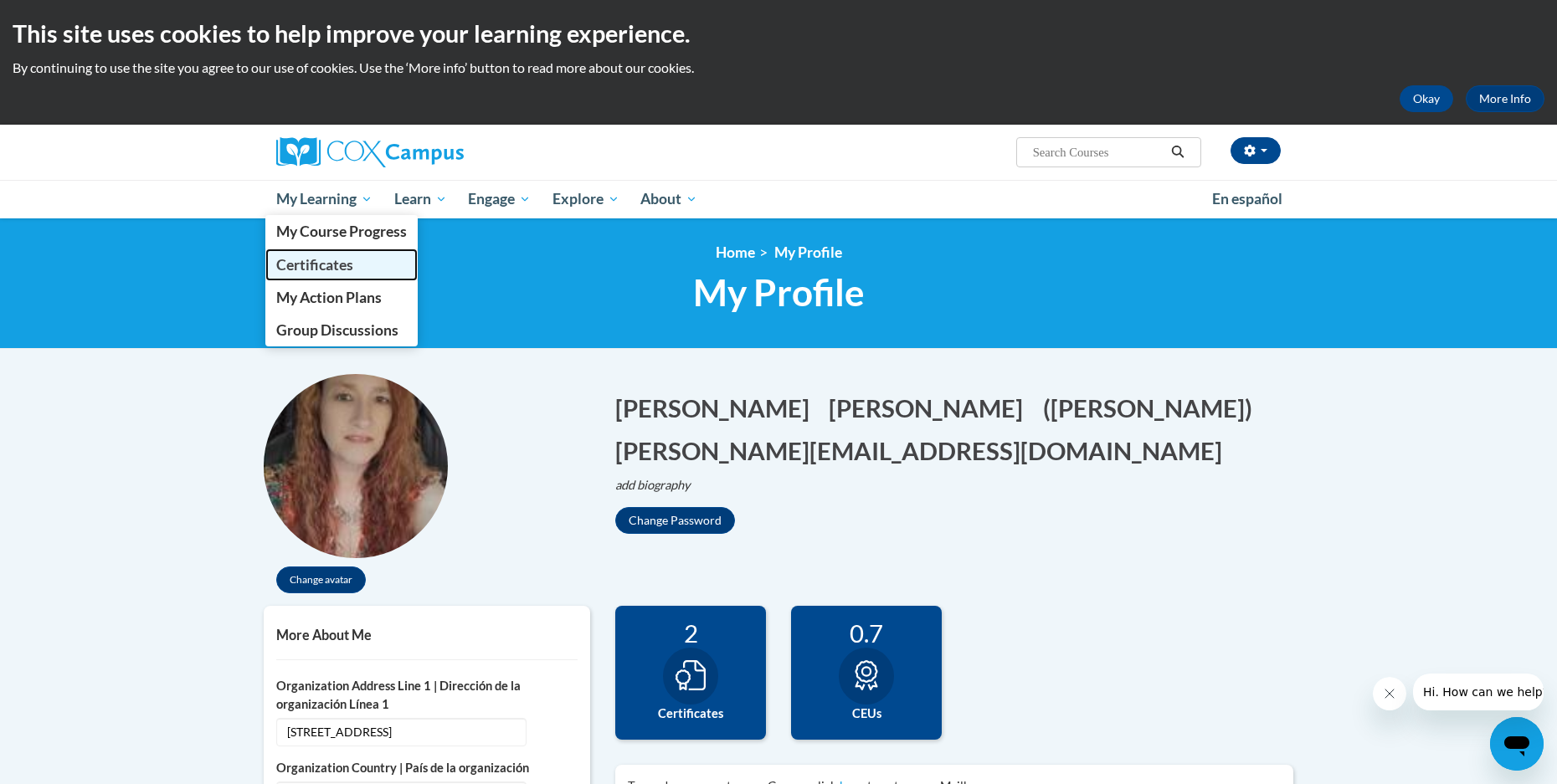
click at [342, 265] on span "Certificates" at bounding box center [314, 265] width 77 height 18
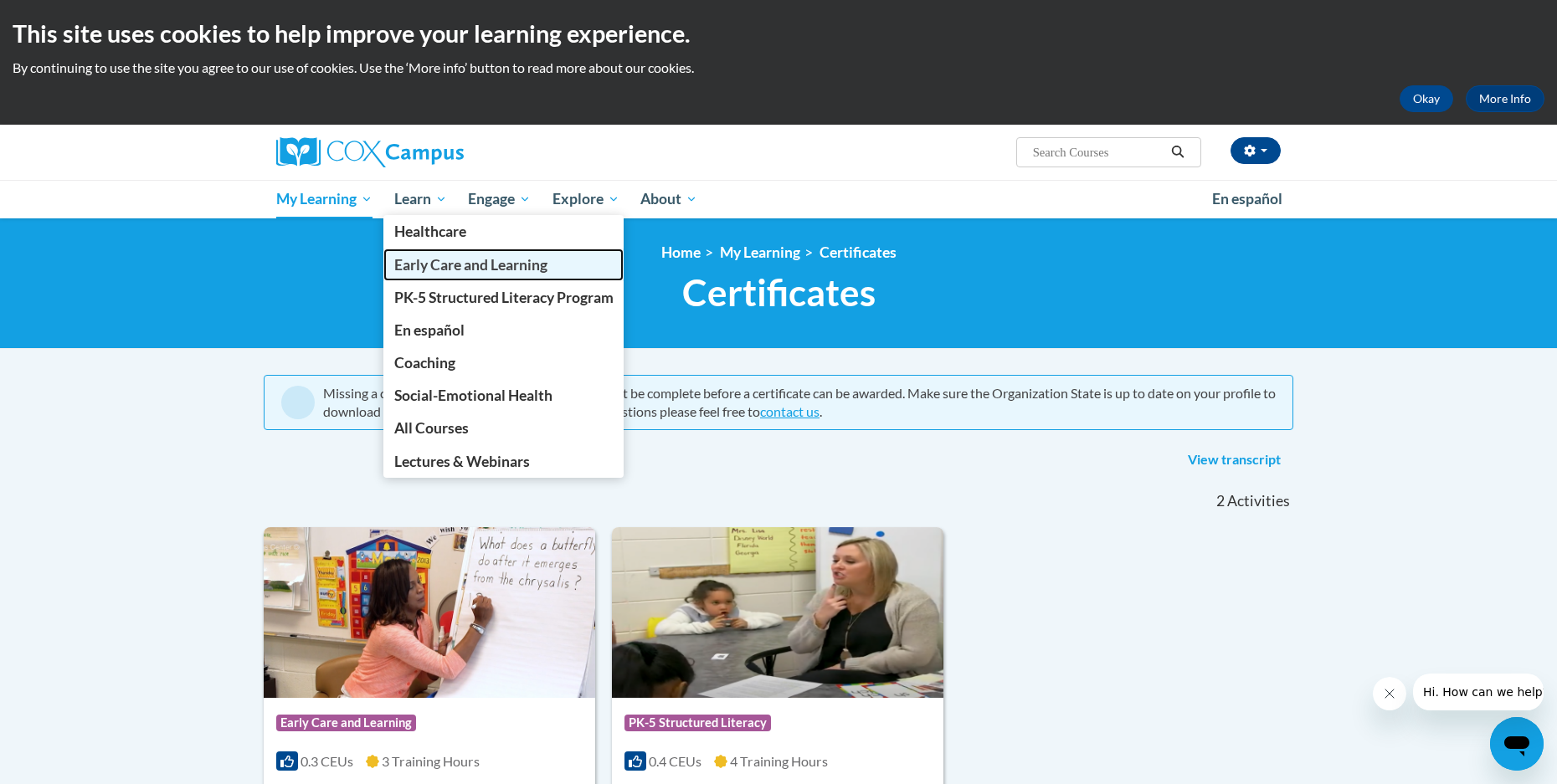
click at [442, 271] on span "Early Care and Learning" at bounding box center [470, 265] width 153 height 18
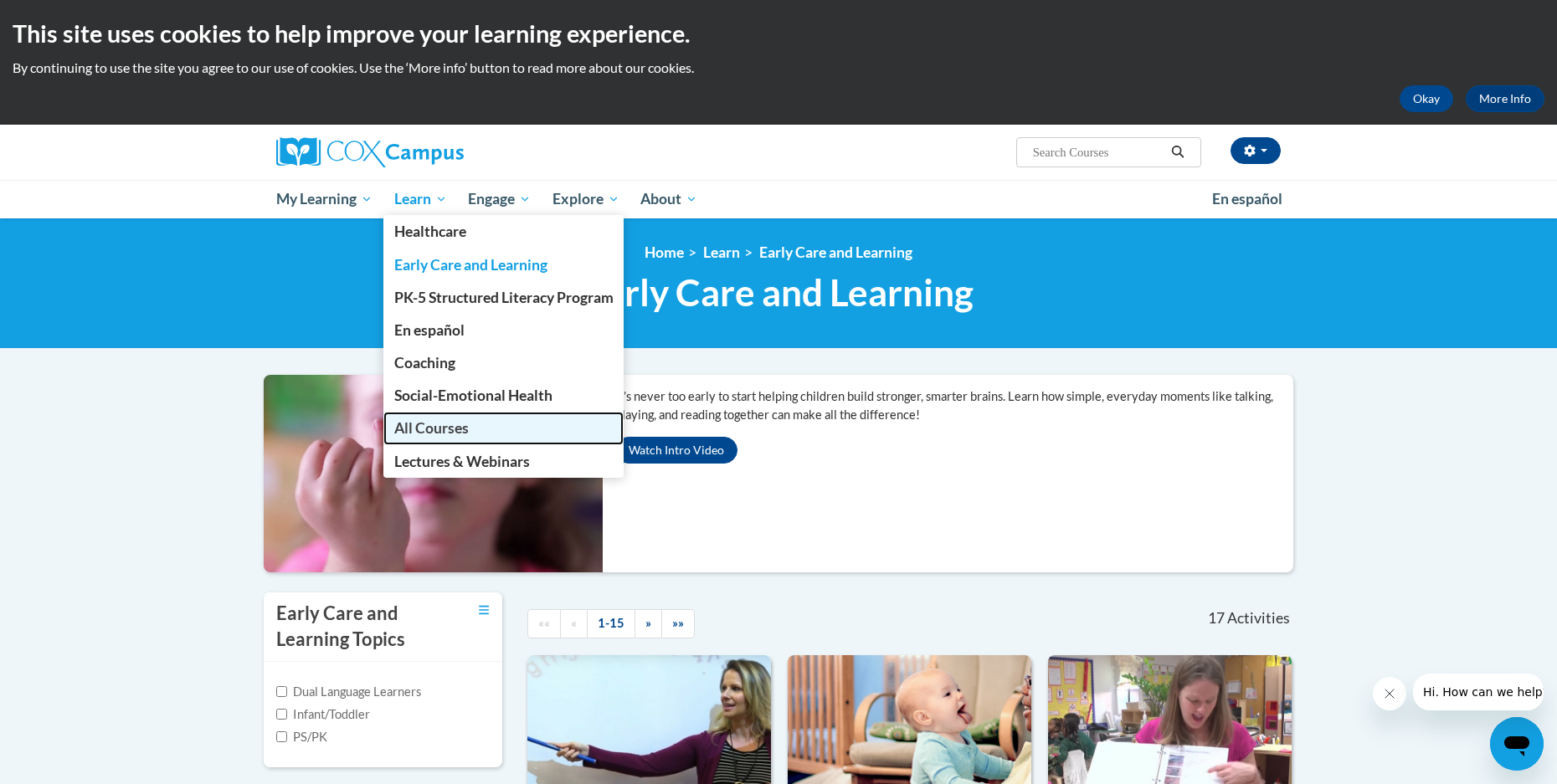
click at [454, 434] on span "All Courses" at bounding box center [431, 427] width 74 height 18
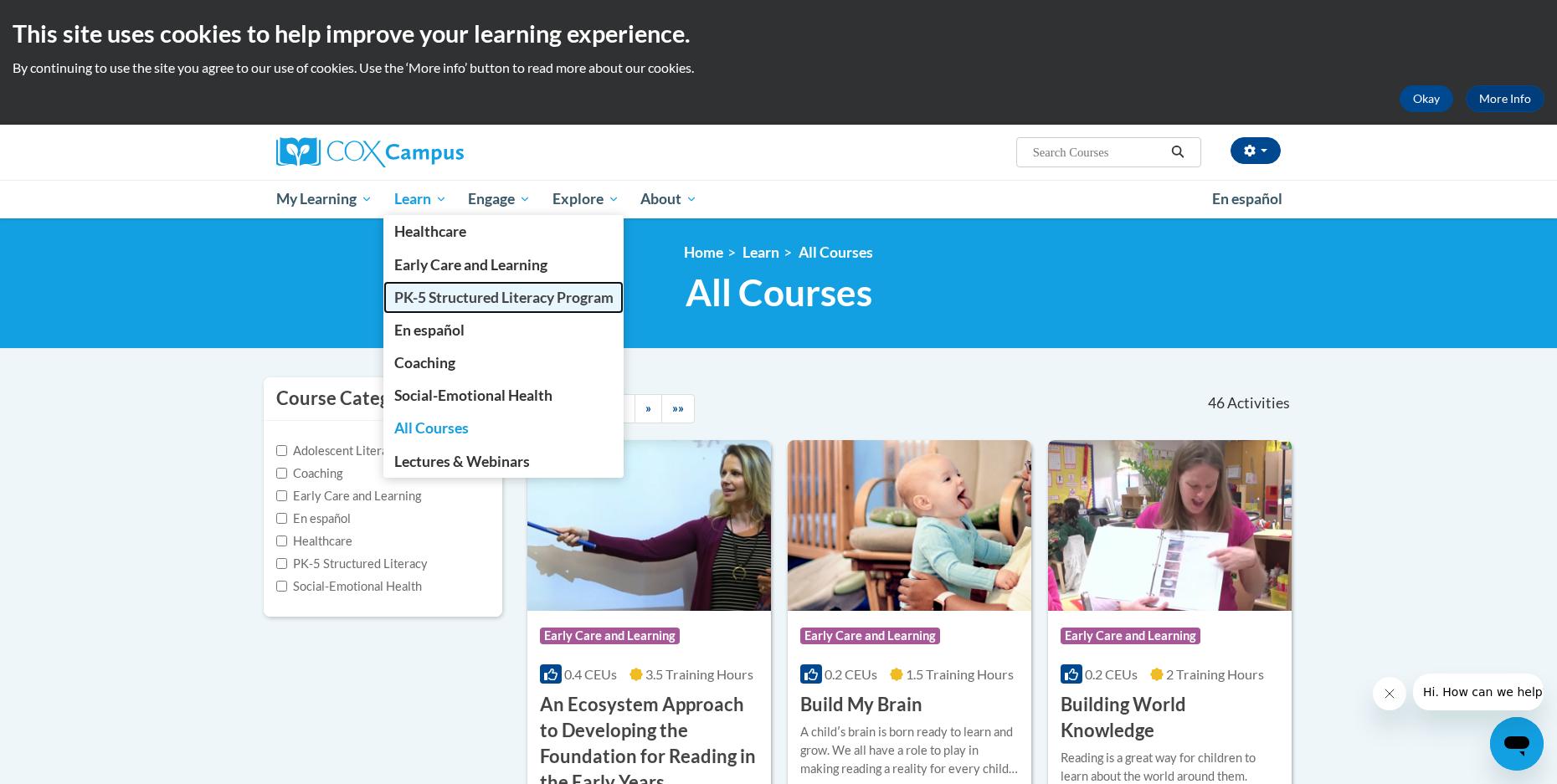
click at [446, 293] on span "PK-5 Structured Literacy Program" at bounding box center [504, 297] width 219 height 18
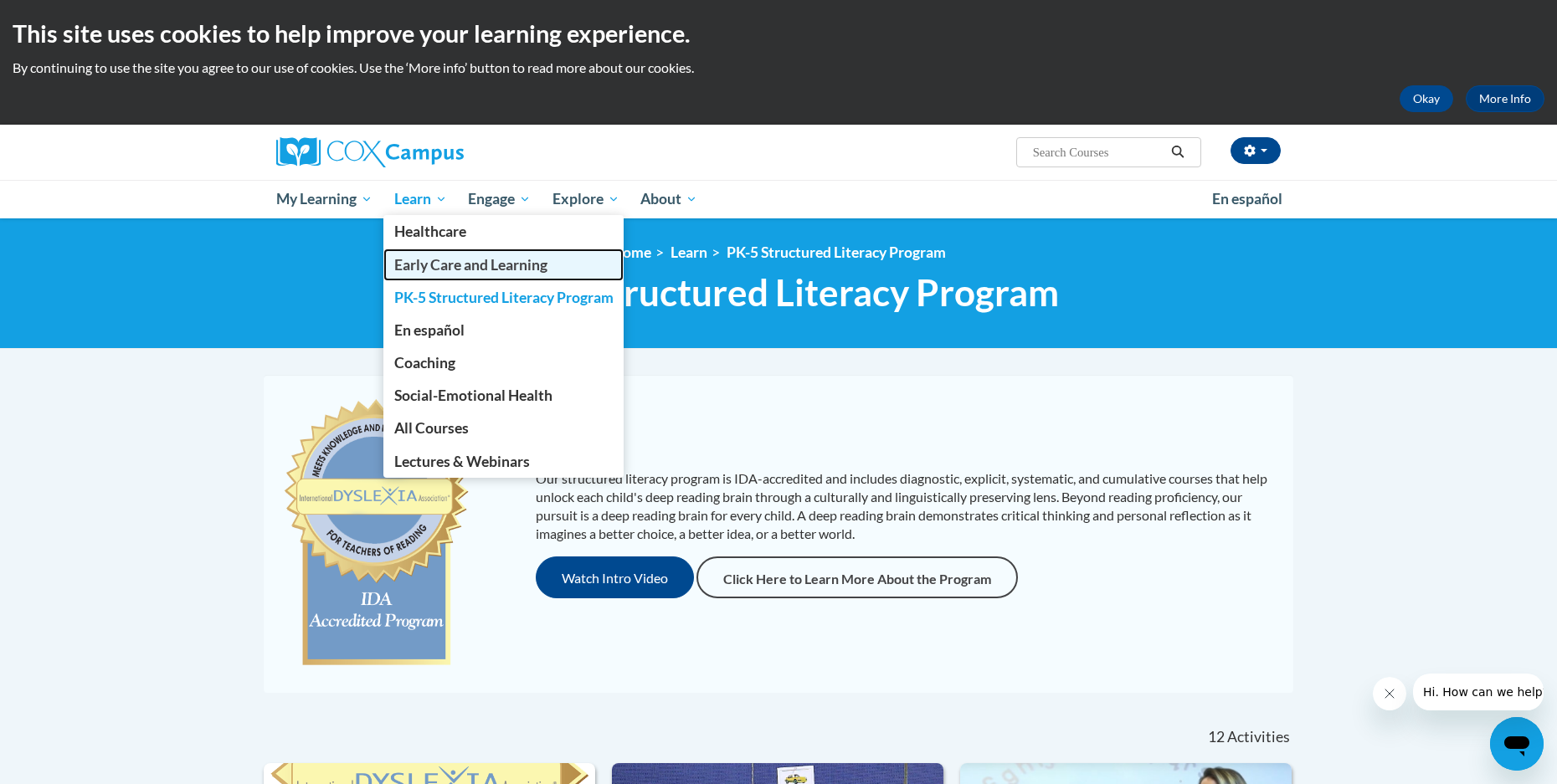
click at [424, 256] on span "Early Care and Learning" at bounding box center [470, 265] width 153 height 18
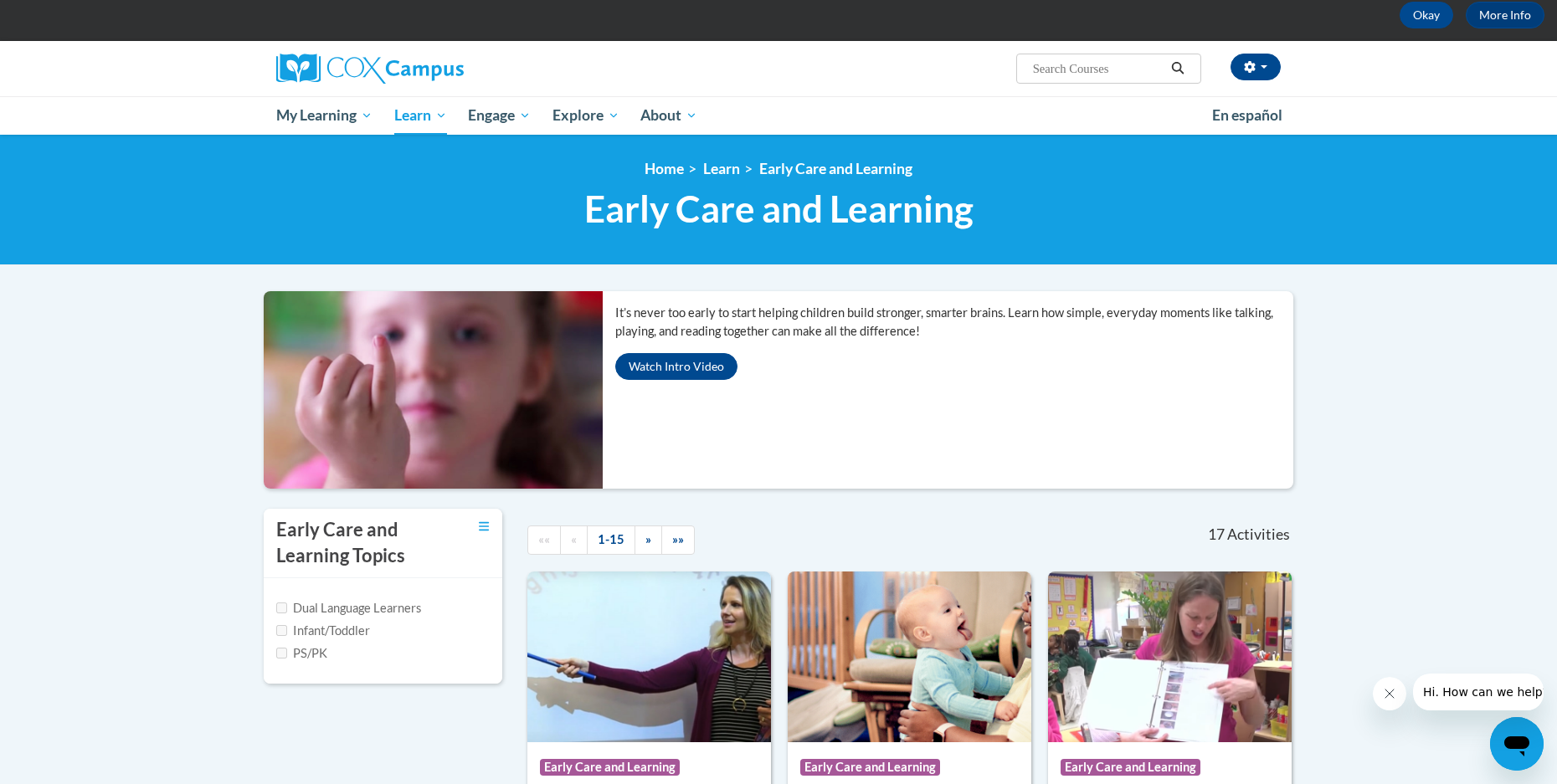
scroll to position [251, 0]
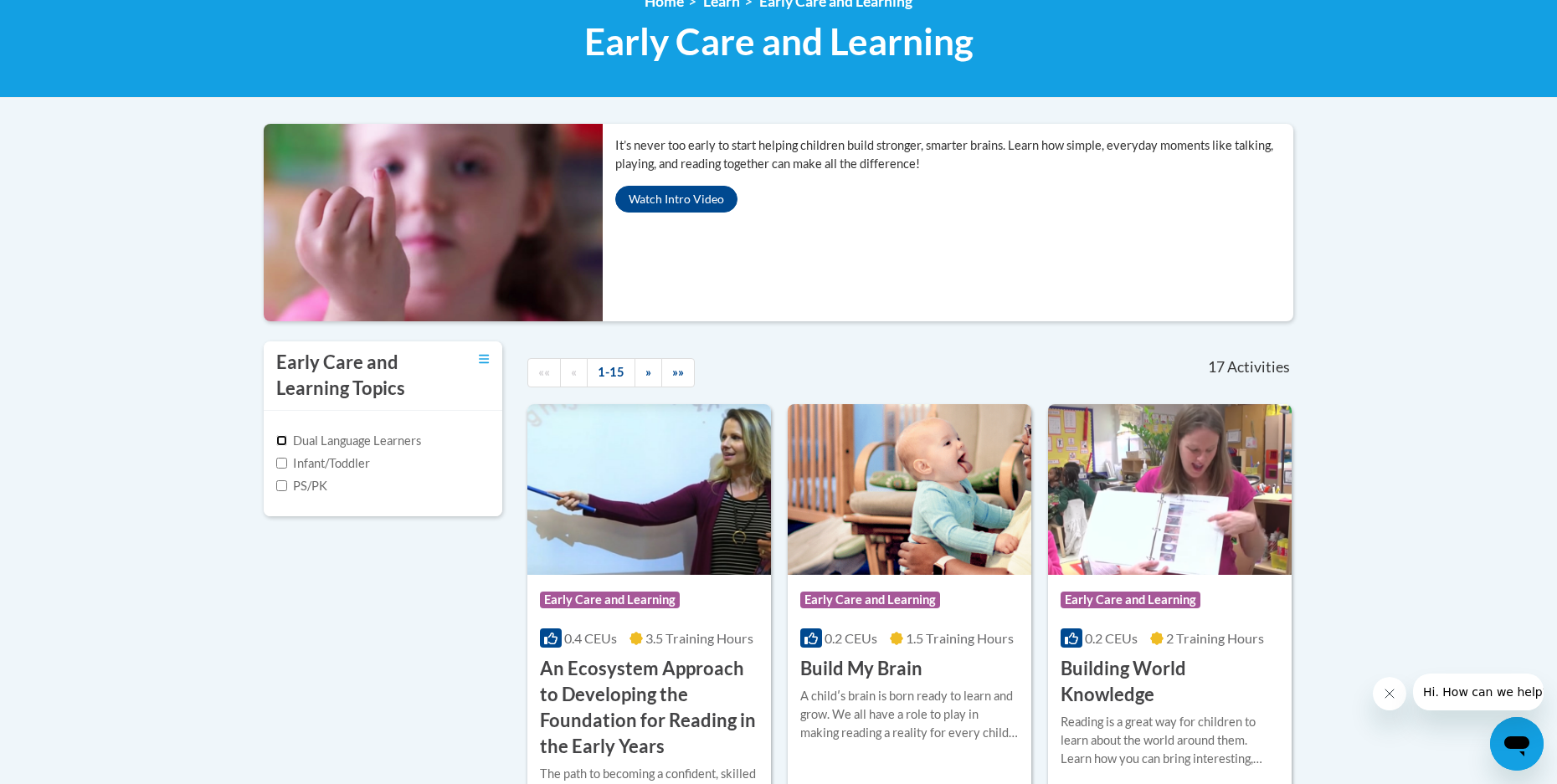
click at [281, 438] on input "Dual Language Learners" at bounding box center [281, 440] width 11 height 11
checkbox input "true"
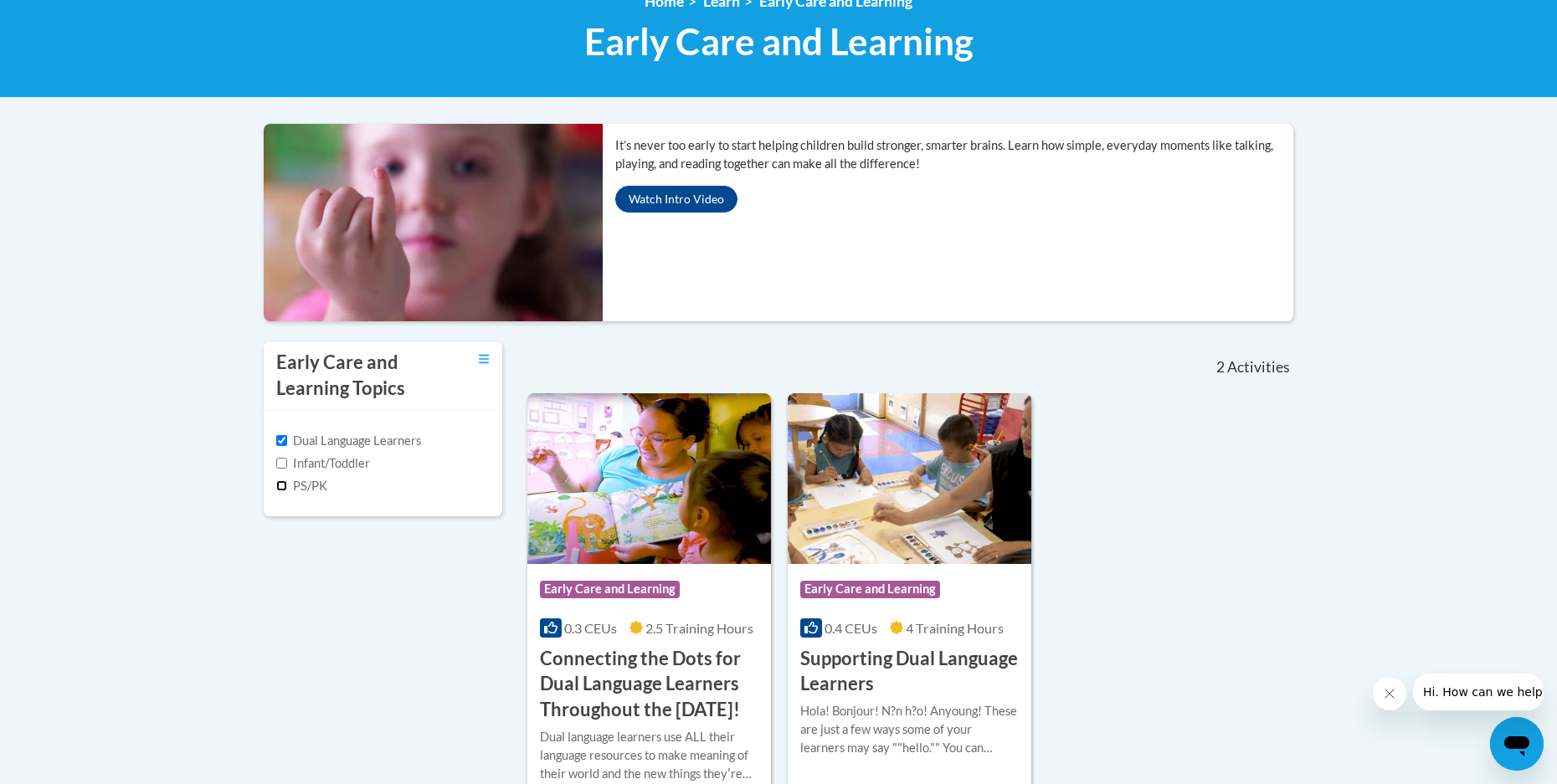
click at [281, 485] on input "PS/PK" at bounding box center [281, 486] width 11 height 11
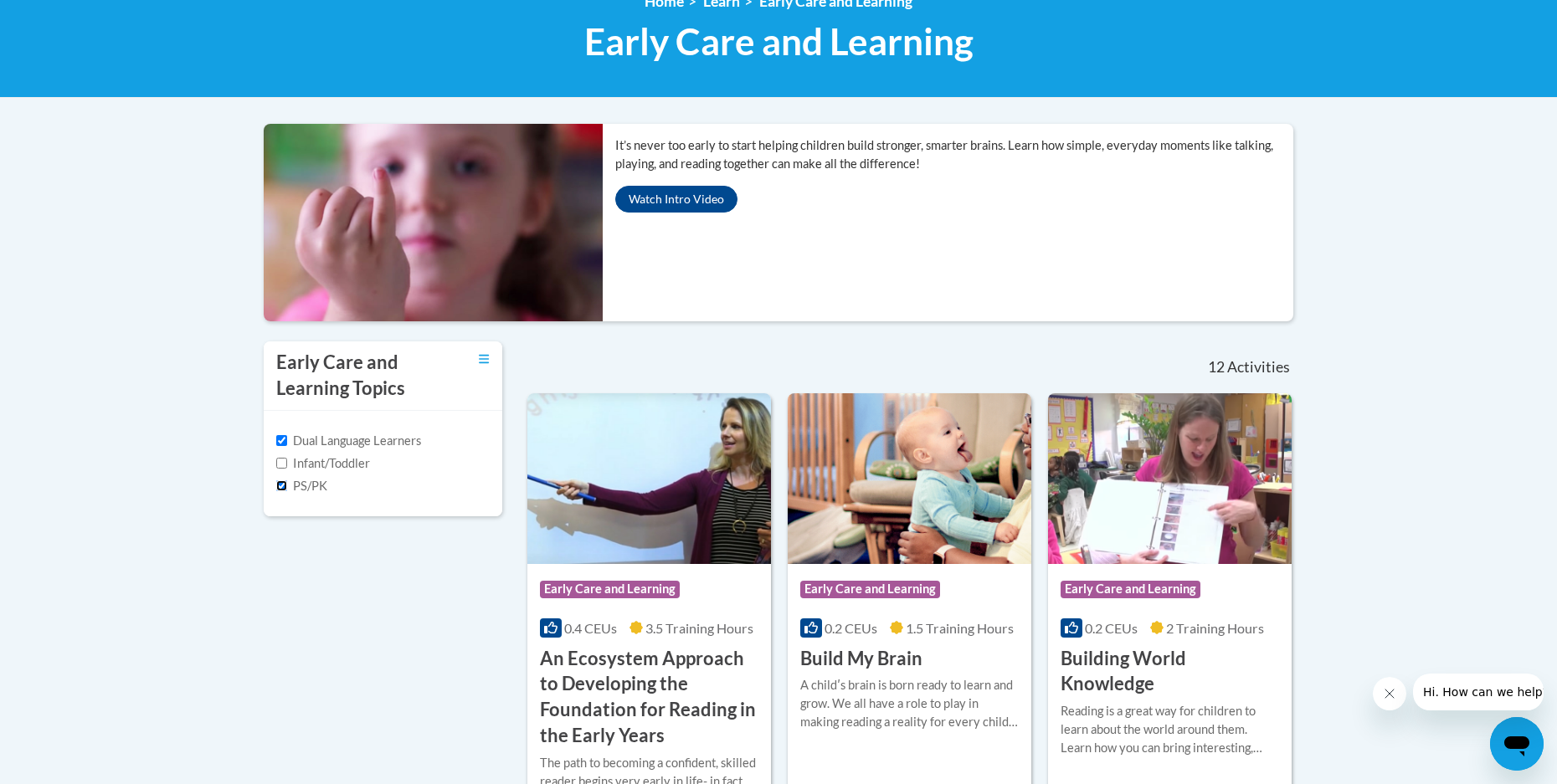
click at [277, 485] on input "PS/PK" at bounding box center [281, 486] width 11 height 11
checkbox input "false"
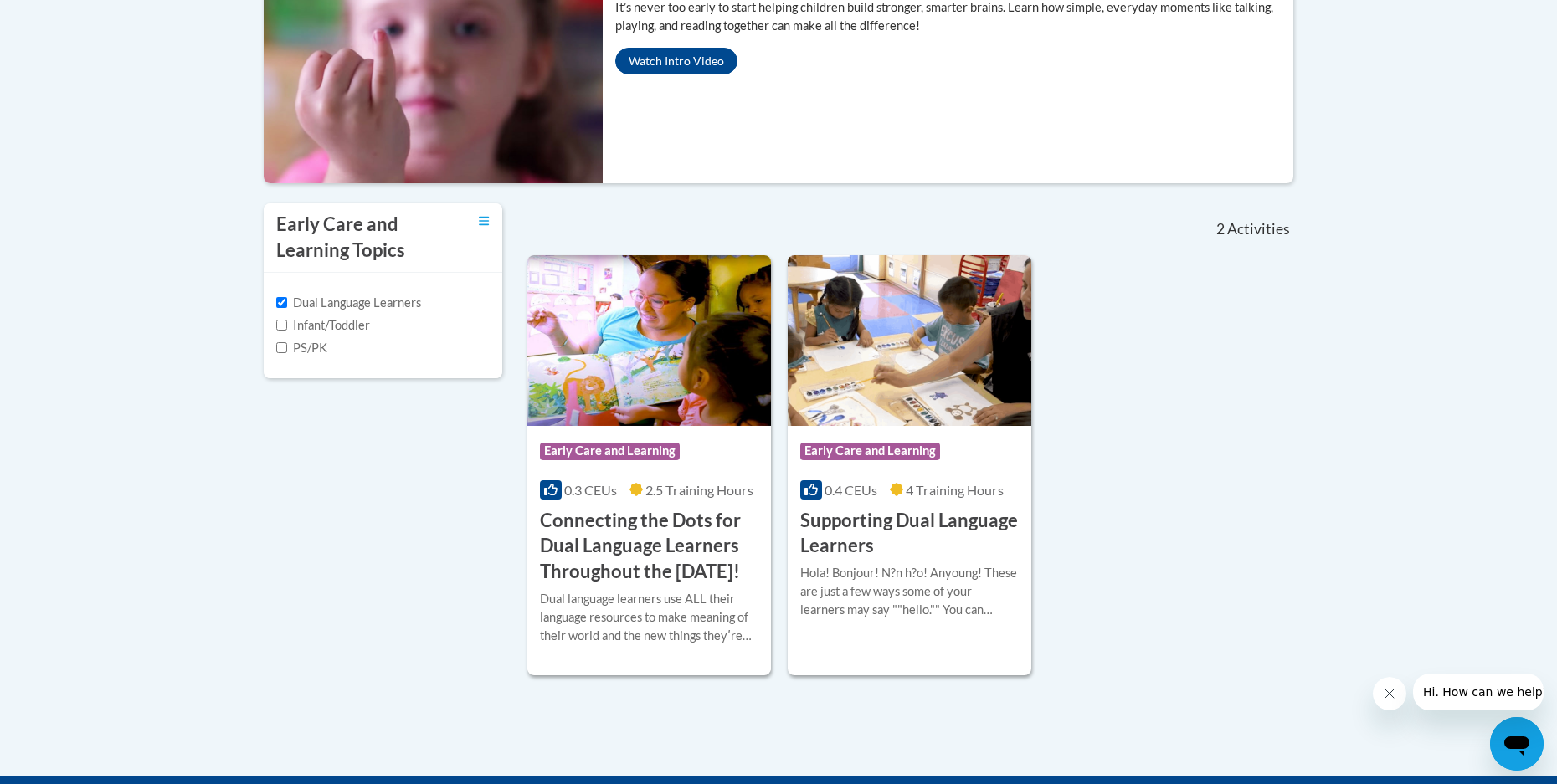
scroll to position [418, 0]
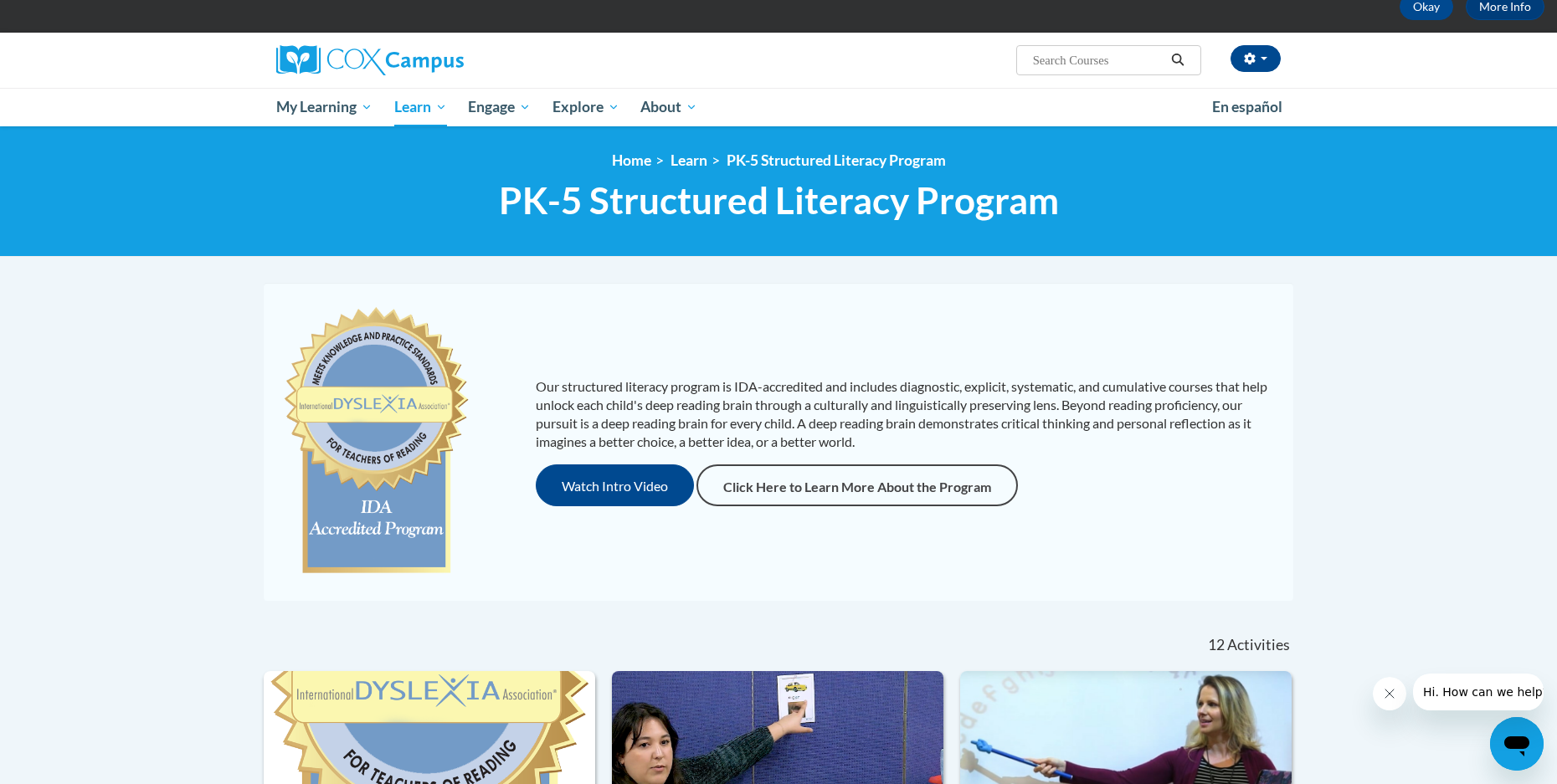
scroll to position [84, 0]
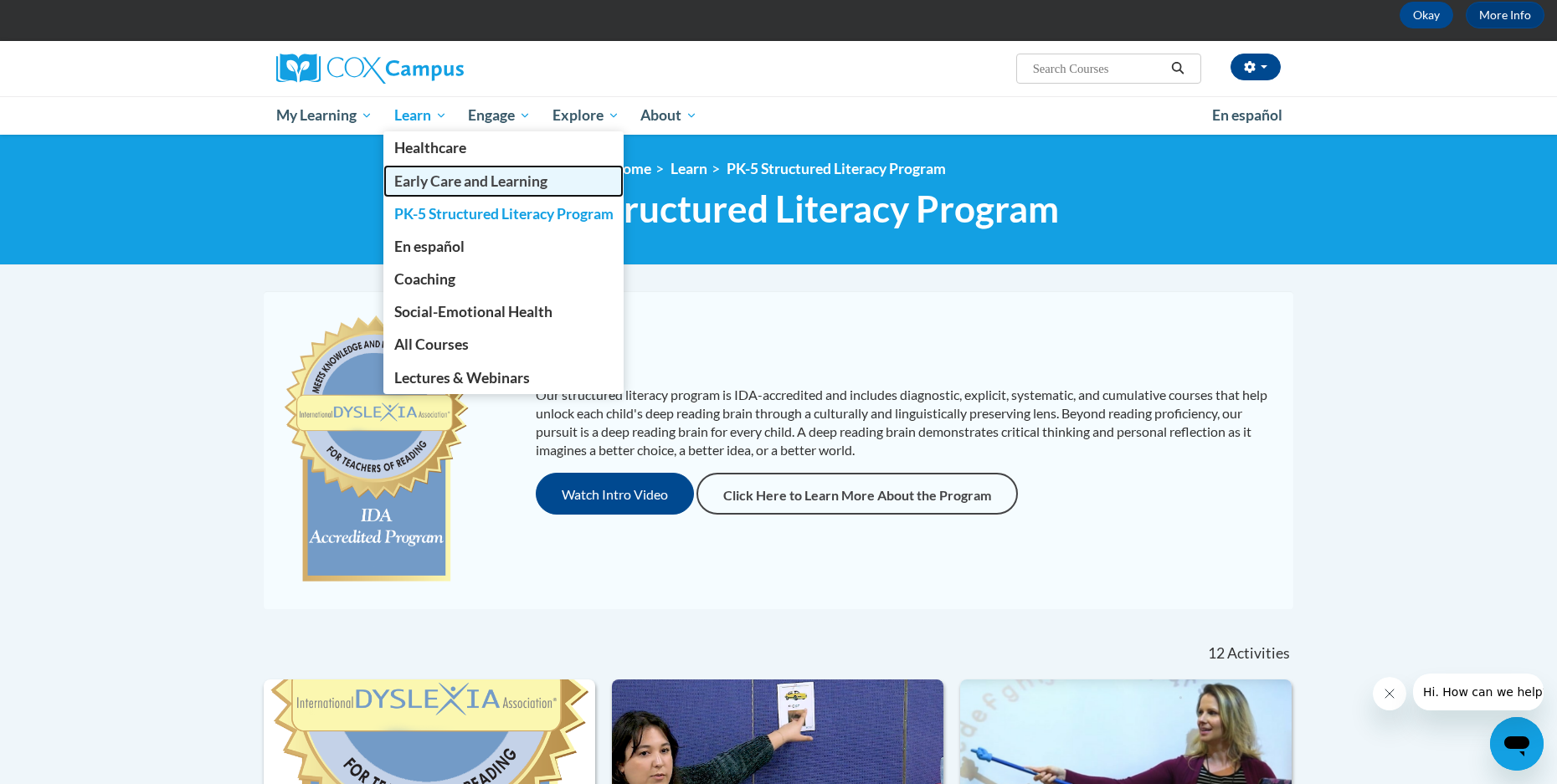
click at [429, 184] on span "Early Care and Learning" at bounding box center [470, 181] width 153 height 18
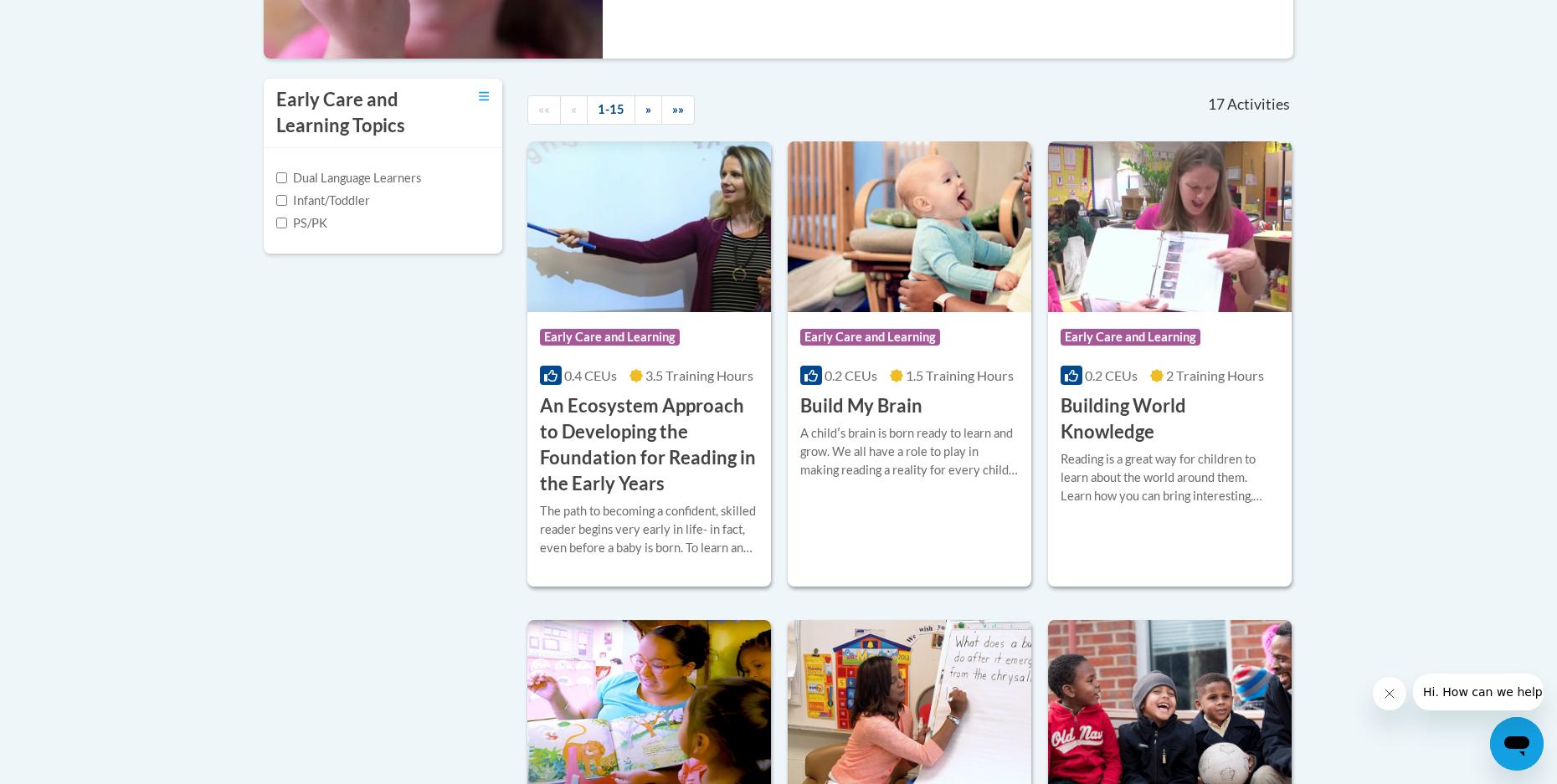
scroll to position [586, 0]
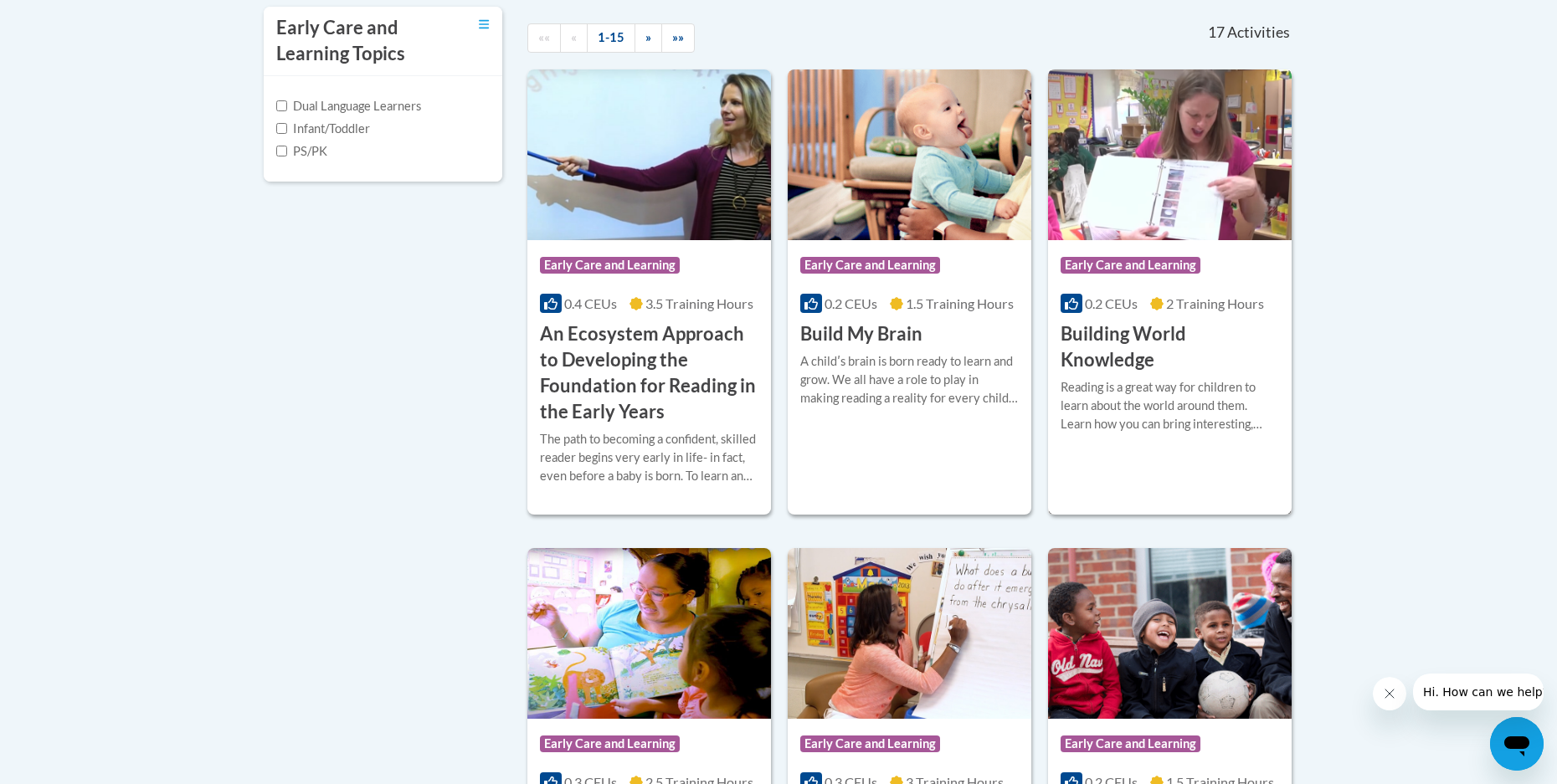
click at [1137, 333] on h3 "Building World Knowledge" at bounding box center [1170, 347] width 218 height 52
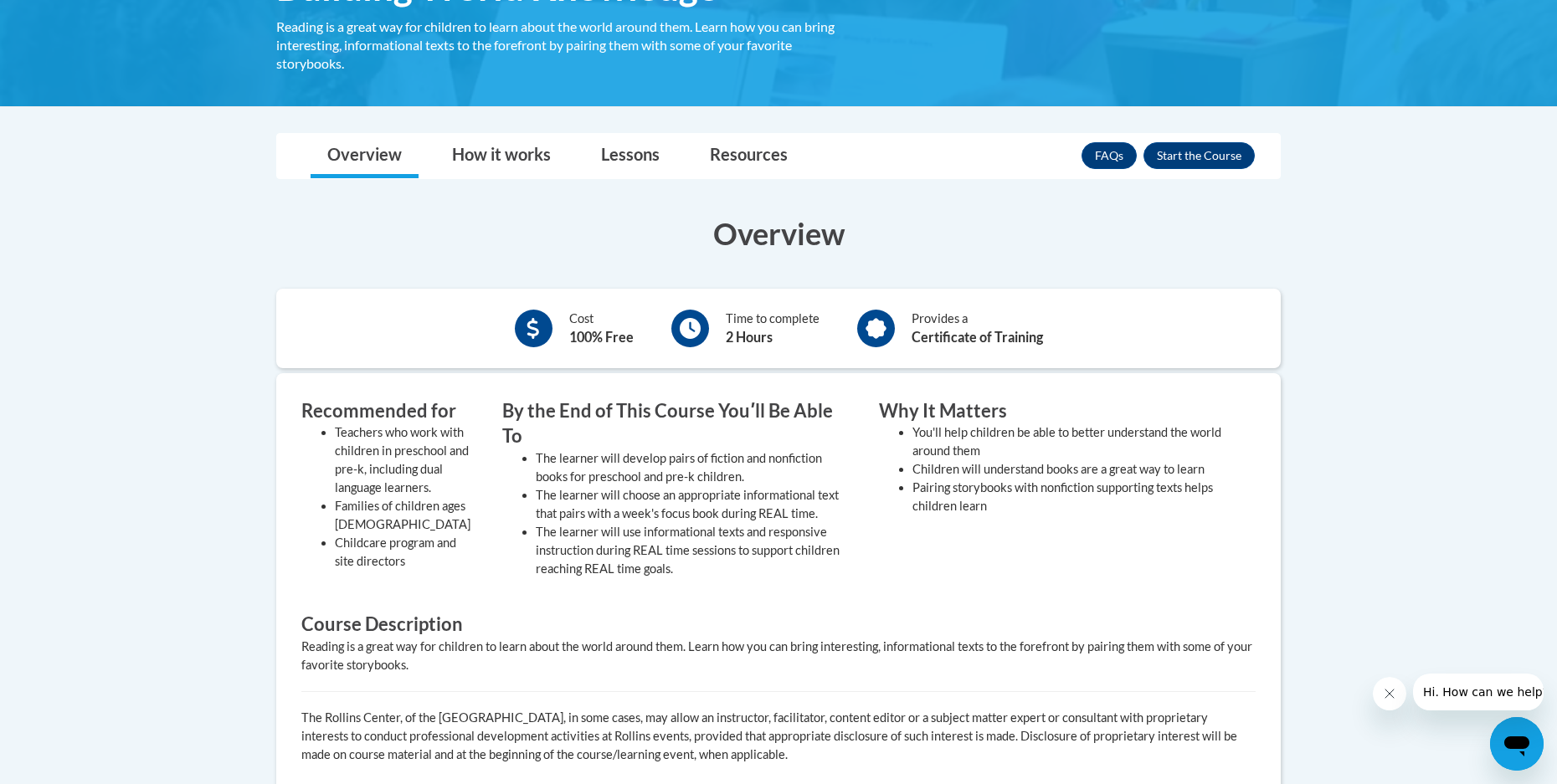
scroll to position [251, 0]
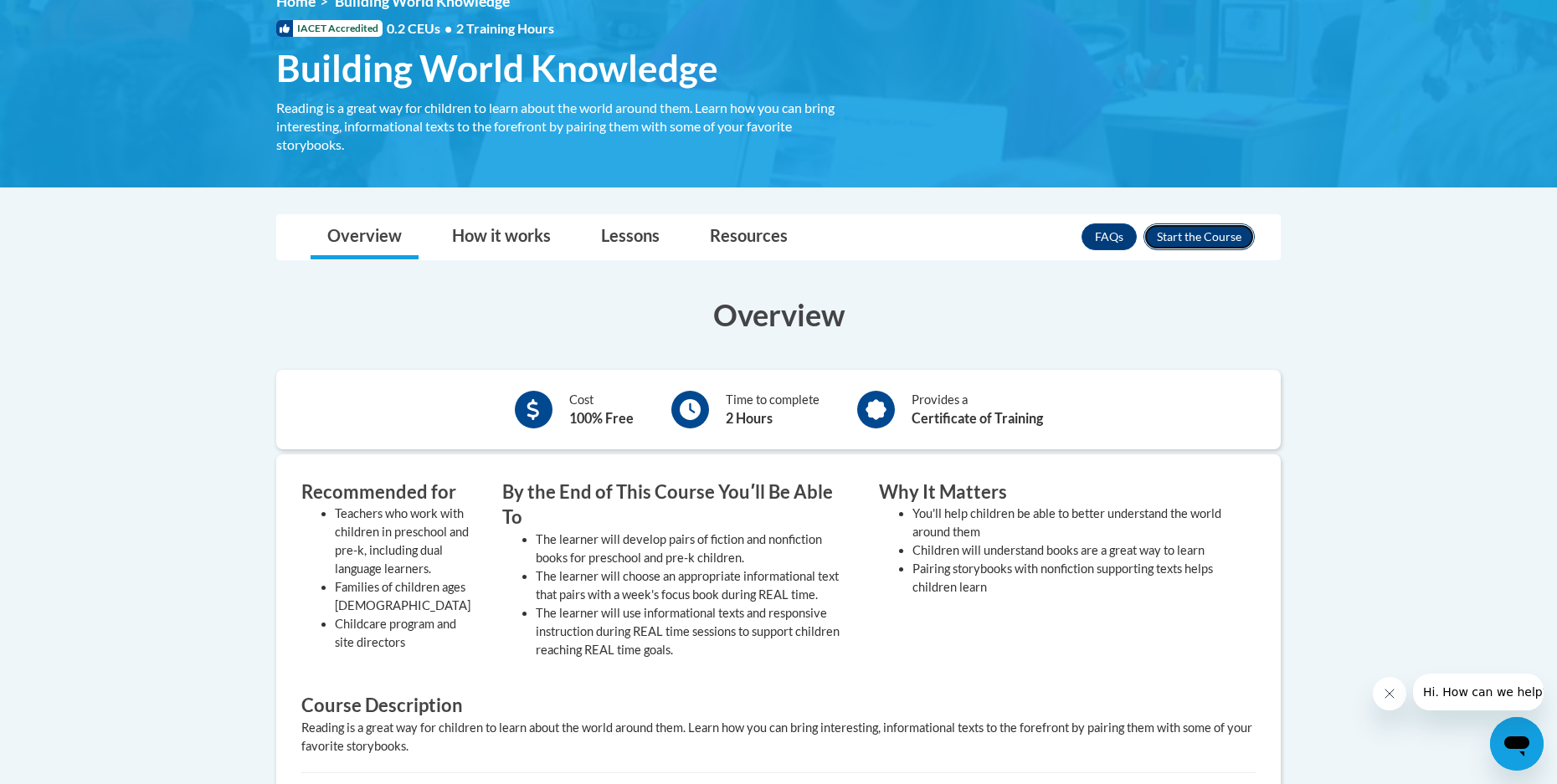
click at [1228, 236] on button "Enroll" at bounding box center [1199, 237] width 111 height 27
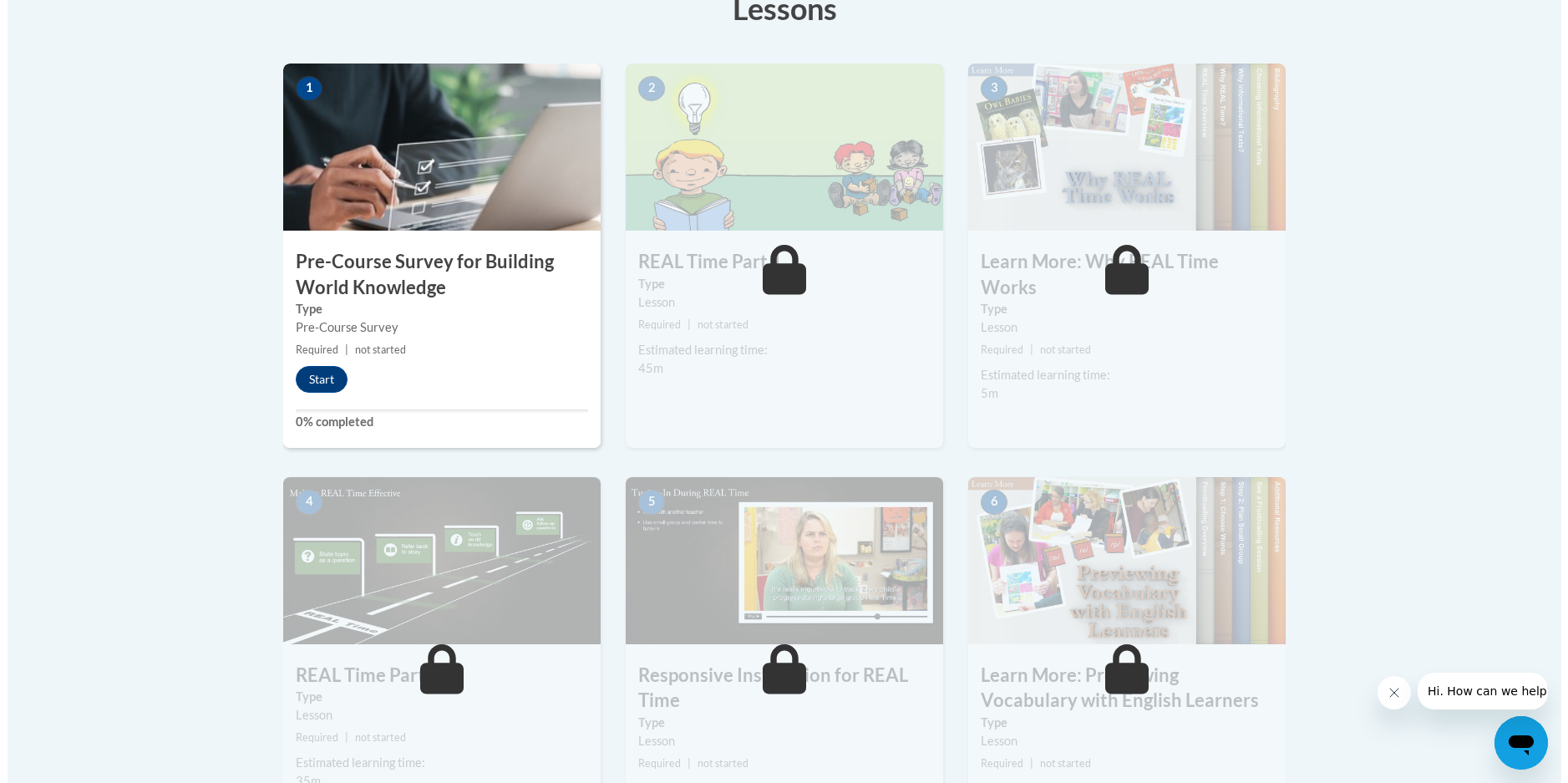
scroll to position [502, 0]
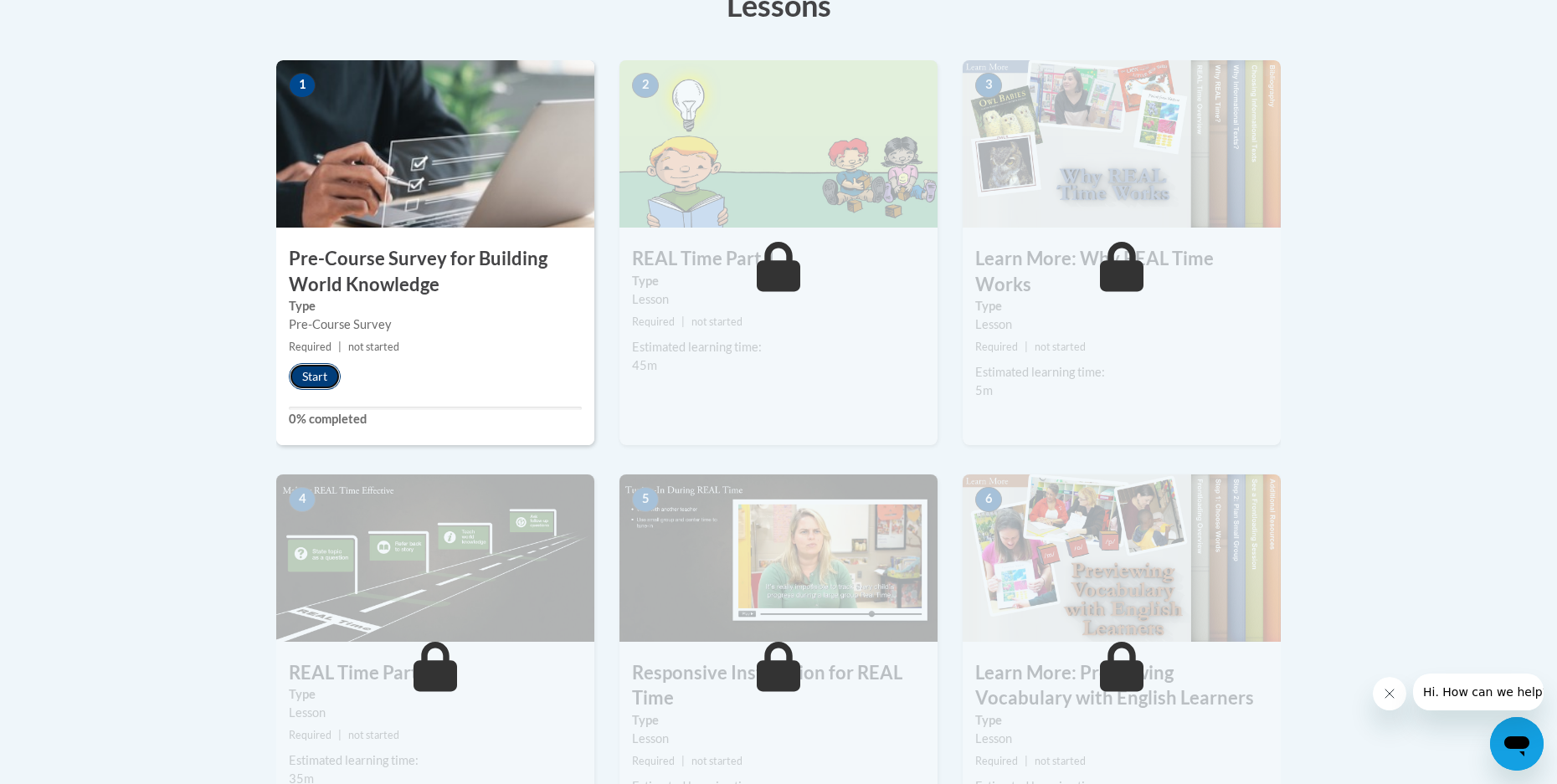
click at [309, 373] on button "Start" at bounding box center [315, 376] width 52 height 27
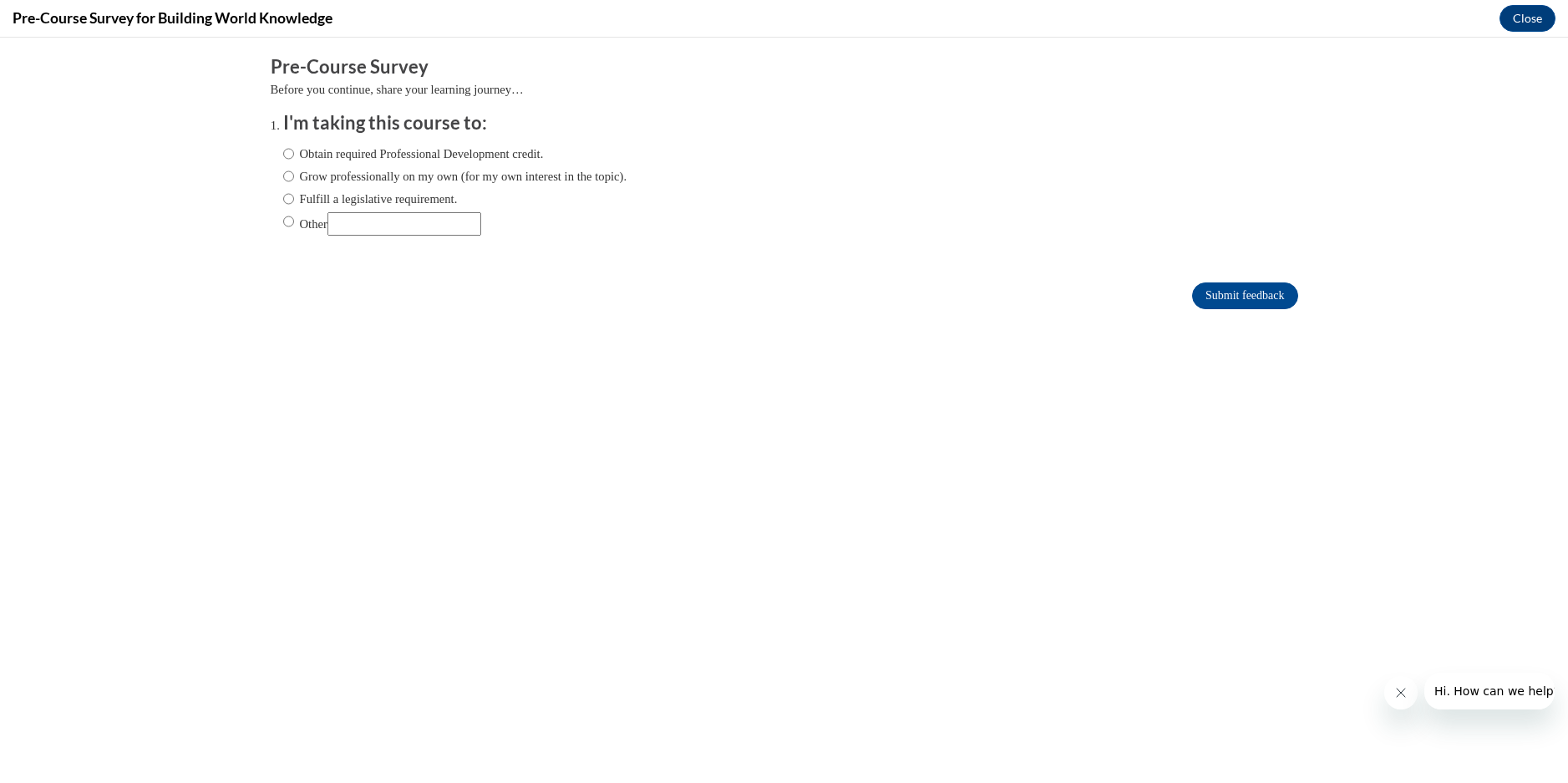
scroll to position [0, 0]
click at [283, 220] on input "Other" at bounding box center [288, 222] width 11 height 19
radio input "true"
drag, startPoint x: 366, startPoint y: 220, endPoint x: 383, endPoint y: 237, distance: 24.0
click at [365, 220] on input "Other" at bounding box center [404, 224] width 154 height 23
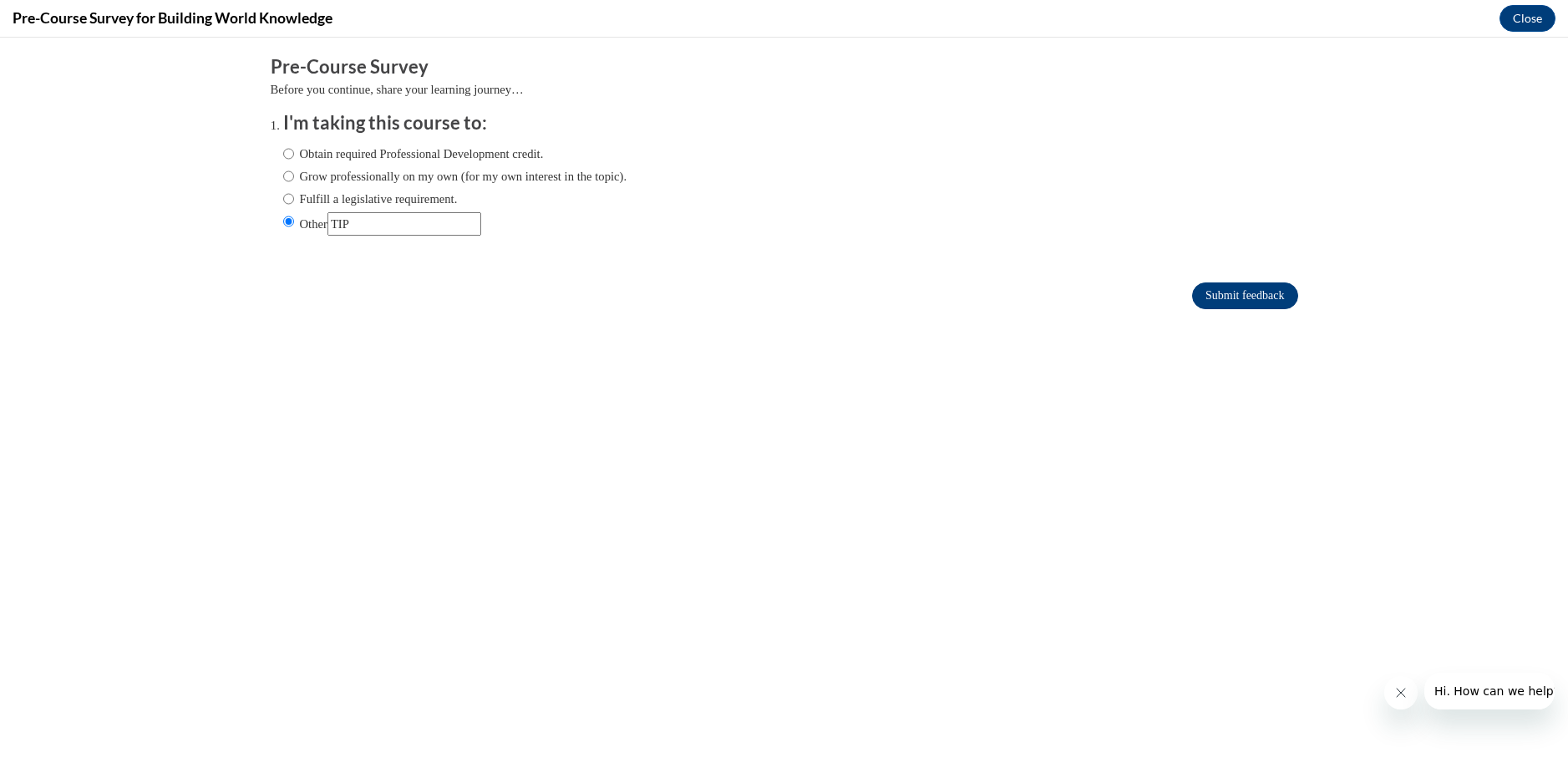
type input "TIP"
click at [1237, 295] on input "Submit feedback" at bounding box center [1245, 296] width 106 height 27
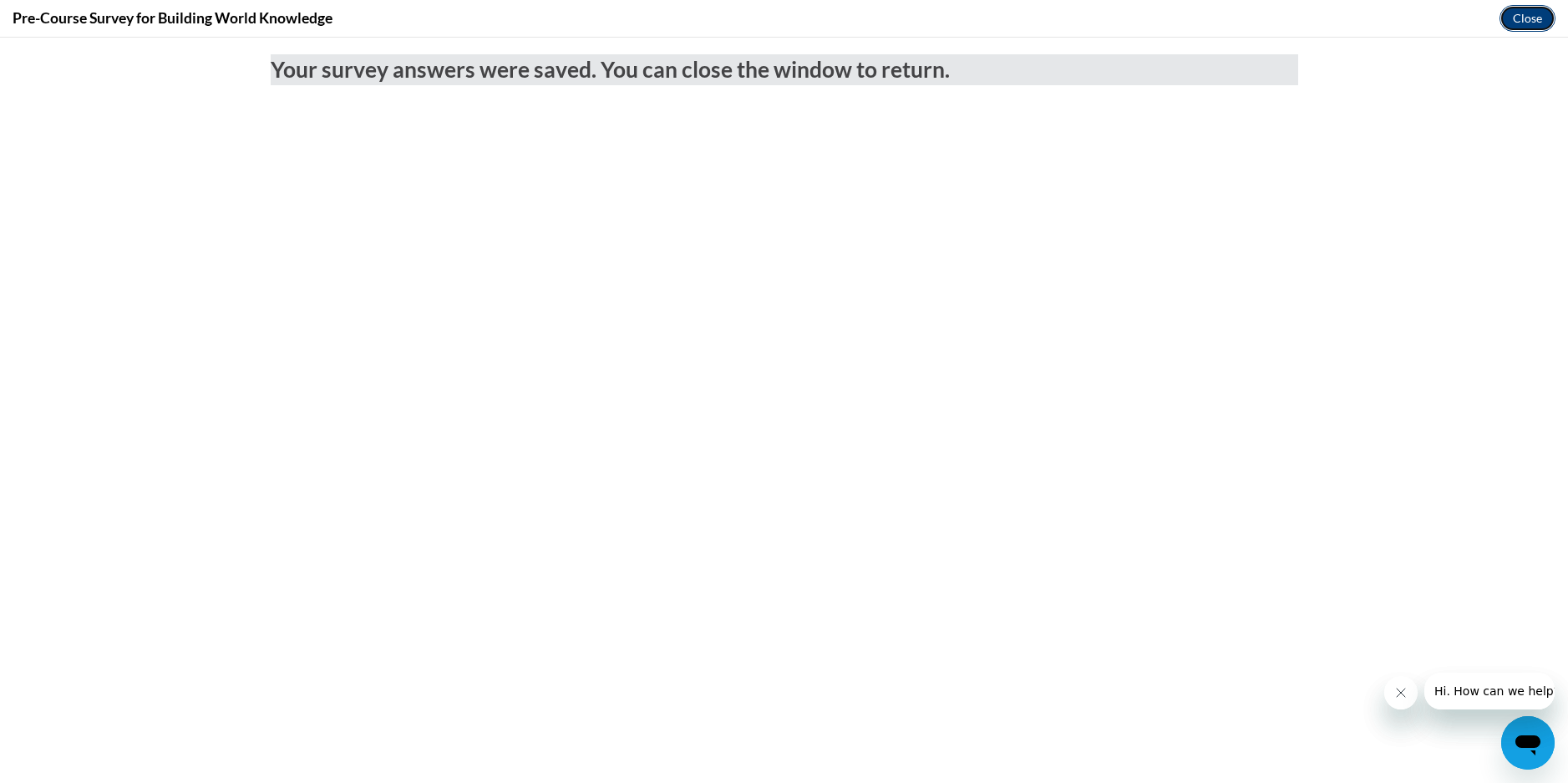
click at [1538, 7] on button "Close" at bounding box center [1527, 18] width 56 height 27
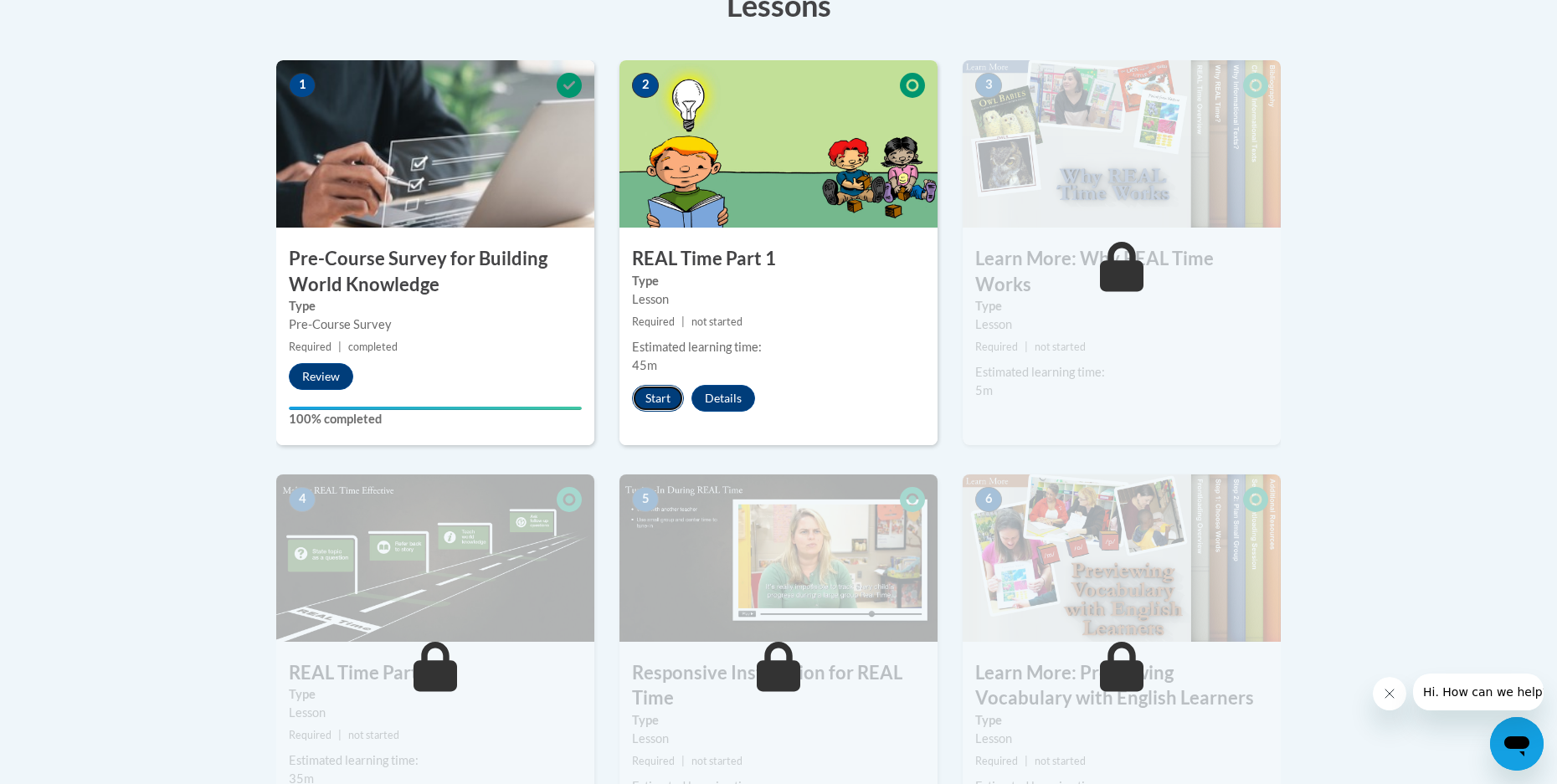
click at [663, 393] on button "Start" at bounding box center [658, 398] width 52 height 27
